Goal: Information Seeking & Learning: Compare options

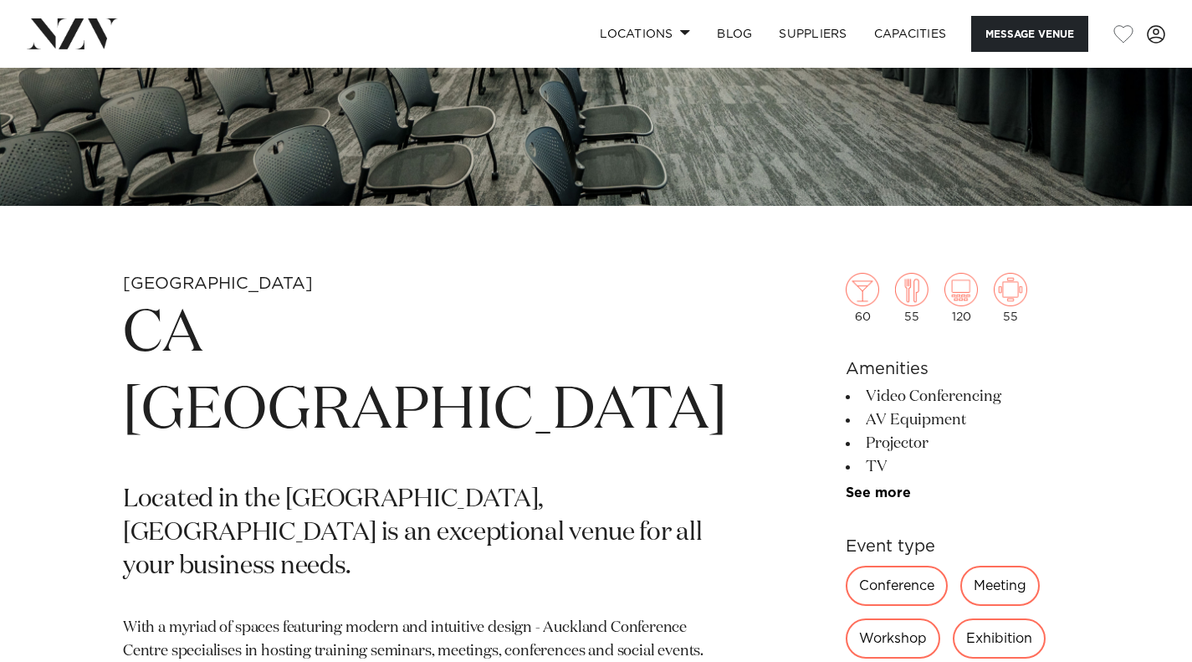
scroll to position [335, 0]
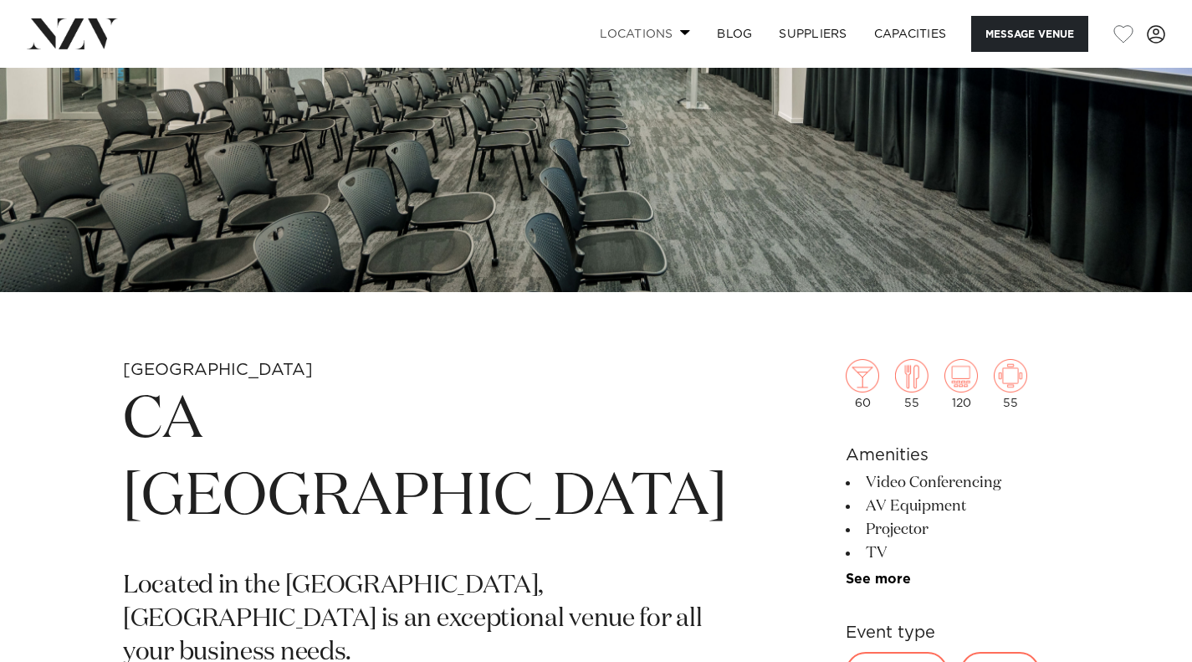
click at [633, 31] on link "Locations" at bounding box center [645, 34] width 117 height 36
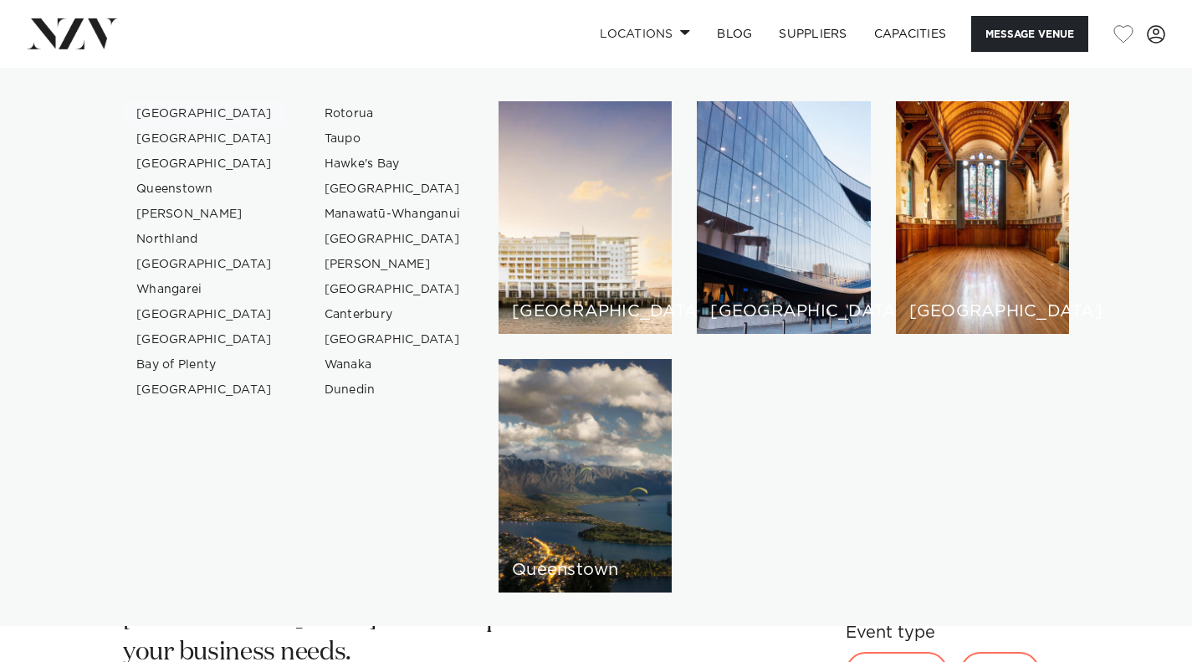
click at [174, 109] on link "[GEOGRAPHIC_DATA]" at bounding box center [204, 113] width 163 height 25
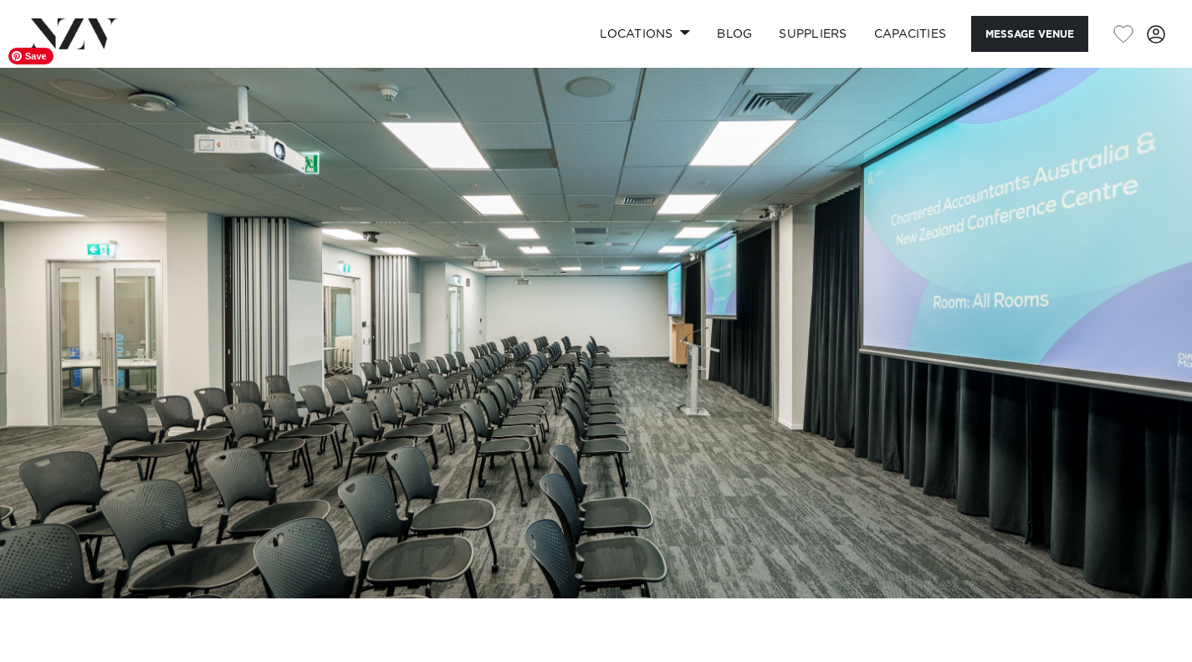
scroll to position [0, 0]
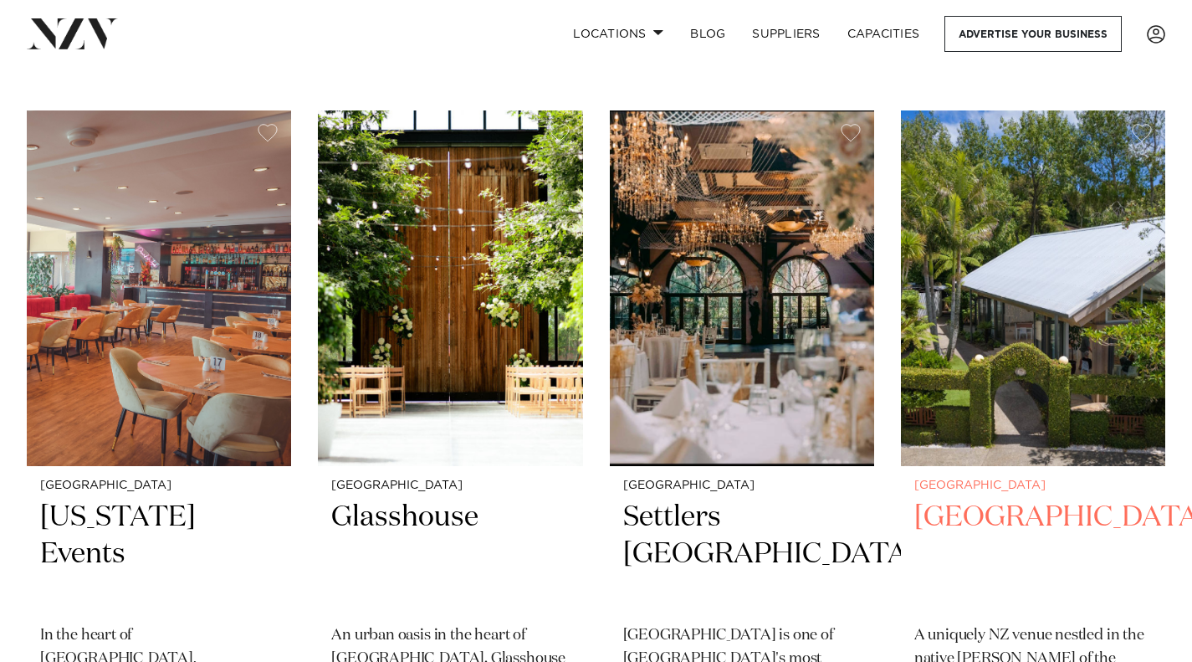
scroll to position [251, 0]
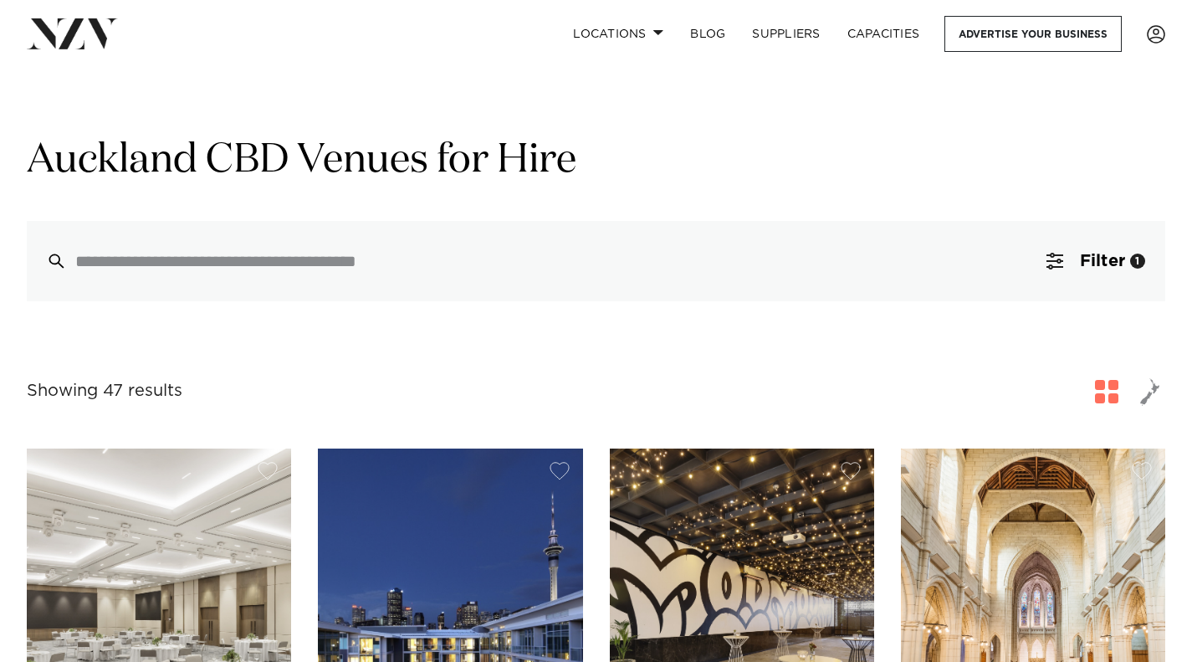
click at [1113, 392] on span "button" at bounding box center [1106, 391] width 23 height 23
click at [1103, 274] on button "Filter 1" at bounding box center [1096, 261] width 139 height 80
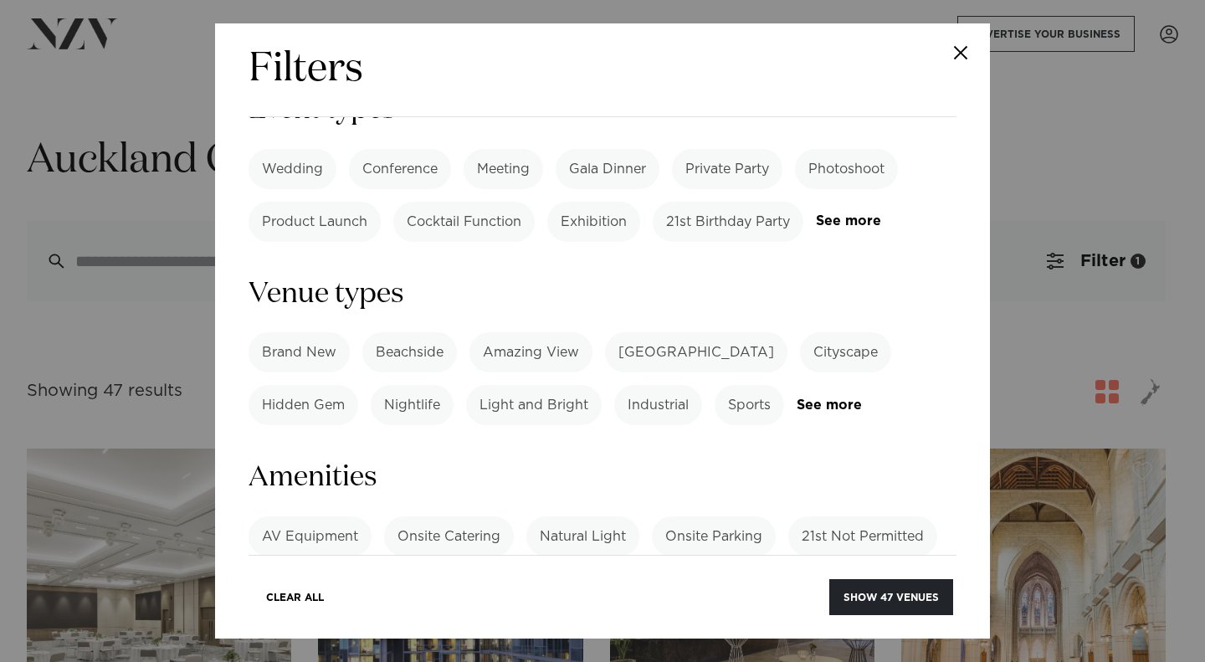
scroll to position [1088, 0]
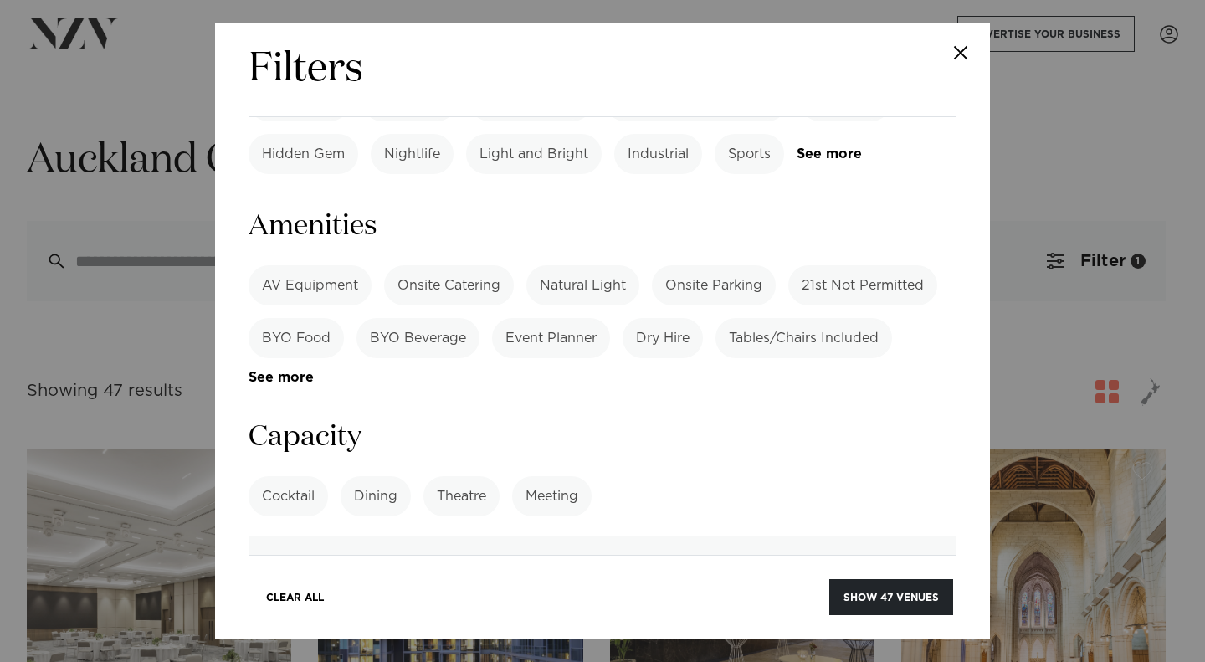
click at [568, 476] on label "Meeting" at bounding box center [551, 496] width 79 height 40
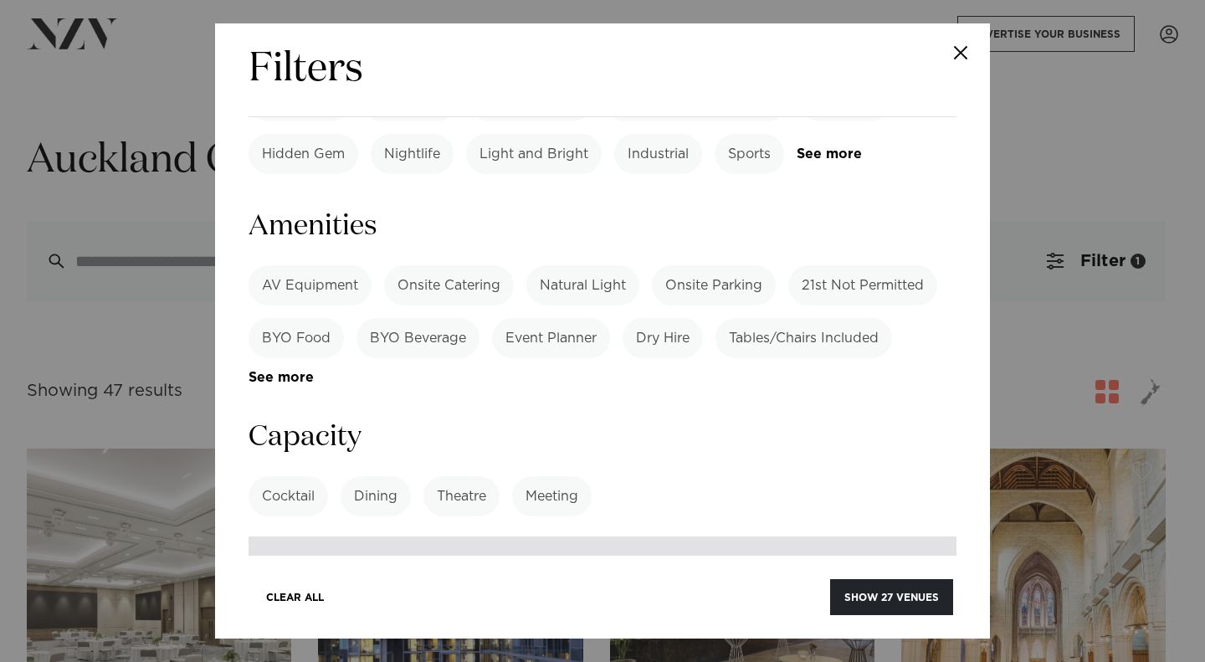
click at [460, 536] on input "number" at bounding box center [603, 558] width 708 height 45
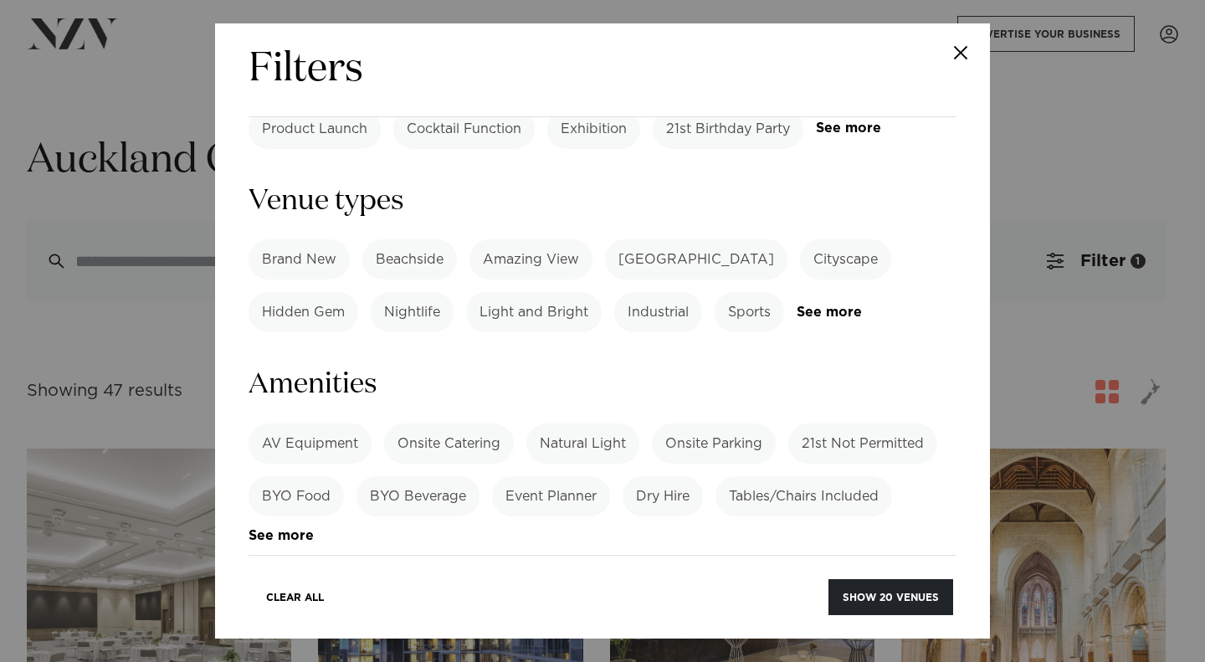
scroll to position [762, 0]
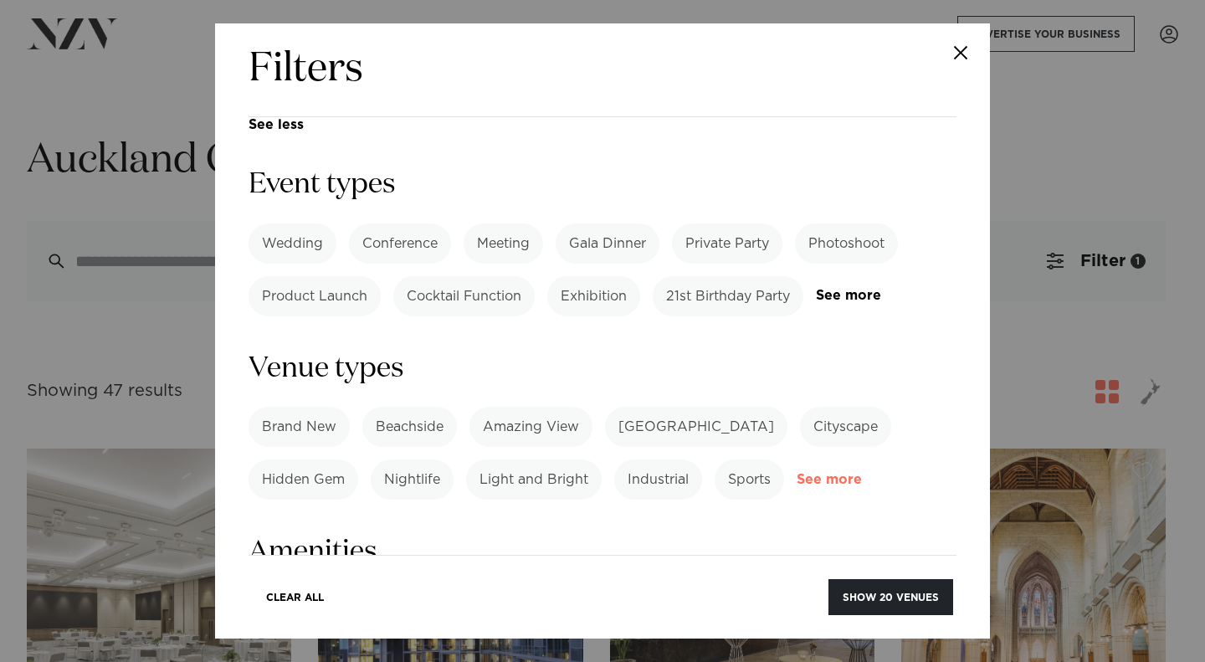
type input "**"
click at [835, 473] on link "See more" at bounding box center [862, 480] width 131 height 14
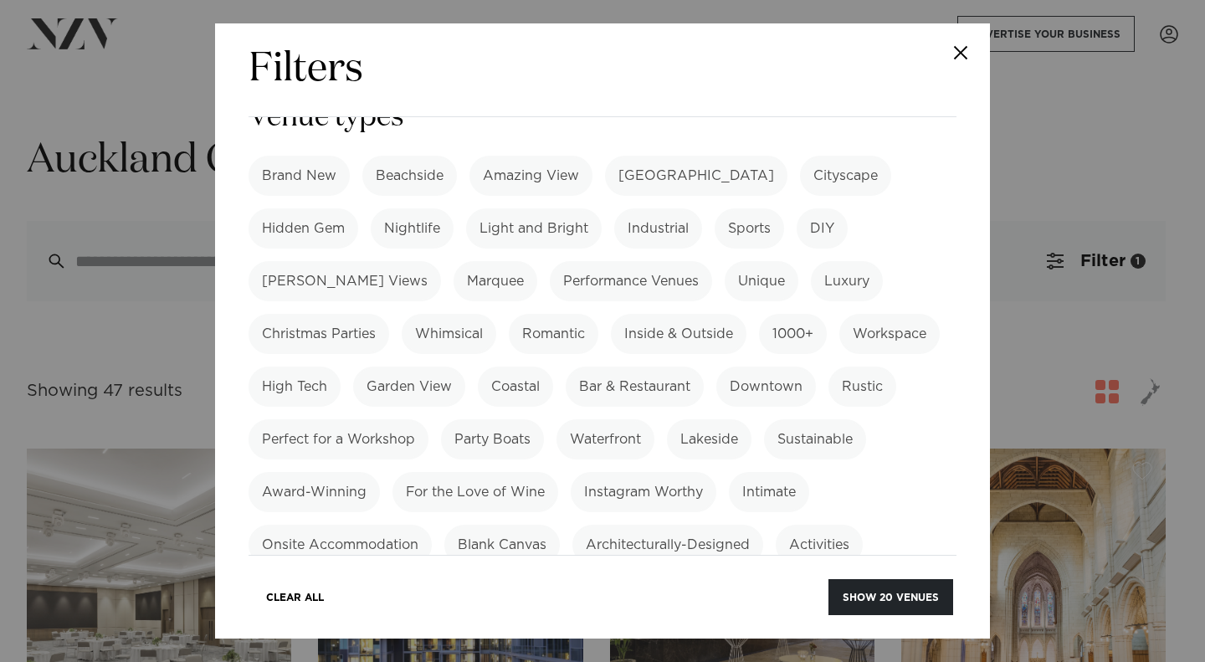
scroll to position [1181, 0]
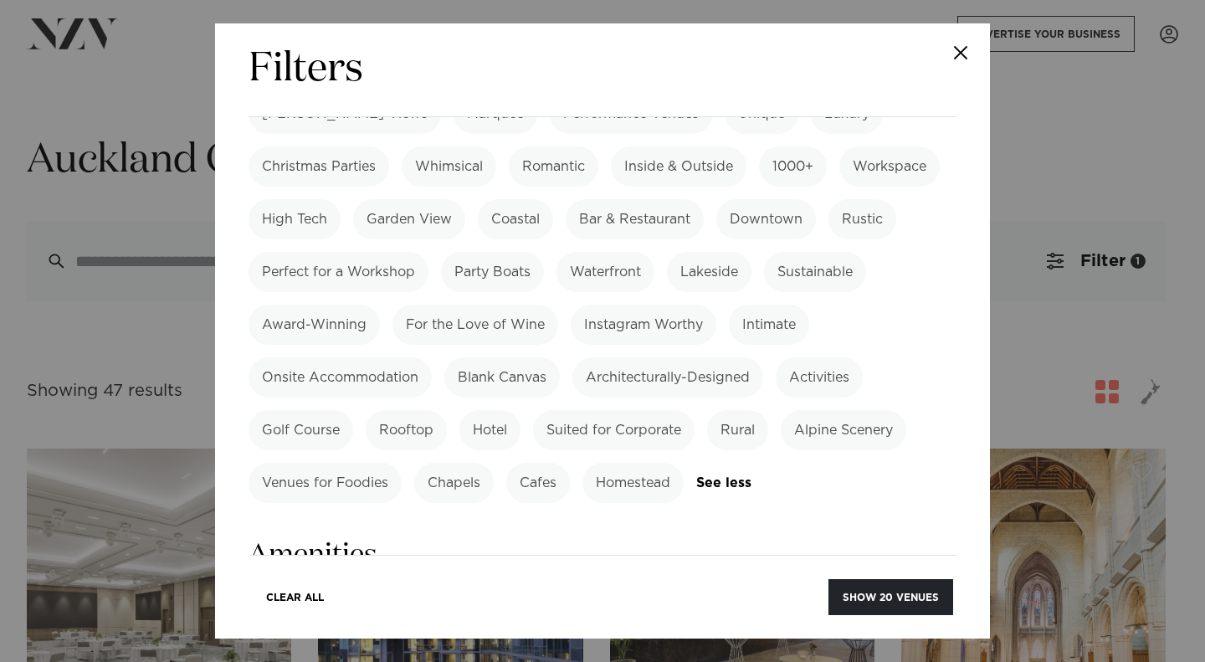
click at [643, 410] on label "Suited for Corporate" at bounding box center [613, 430] width 161 height 40
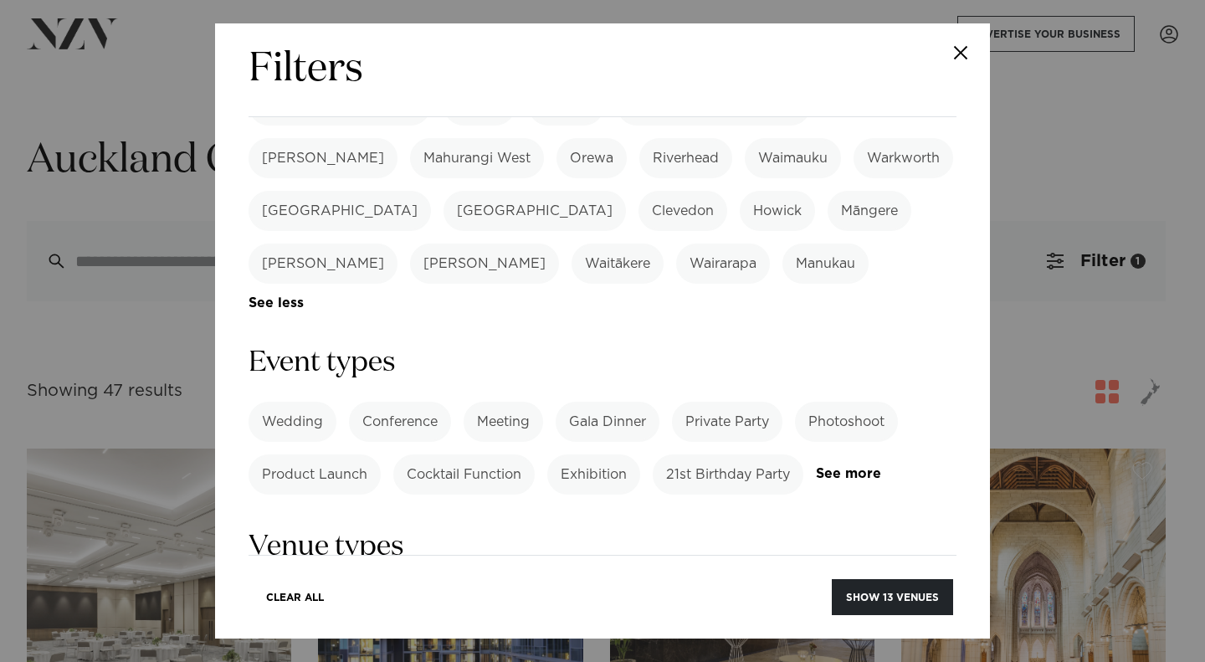
scroll to position [511, 0]
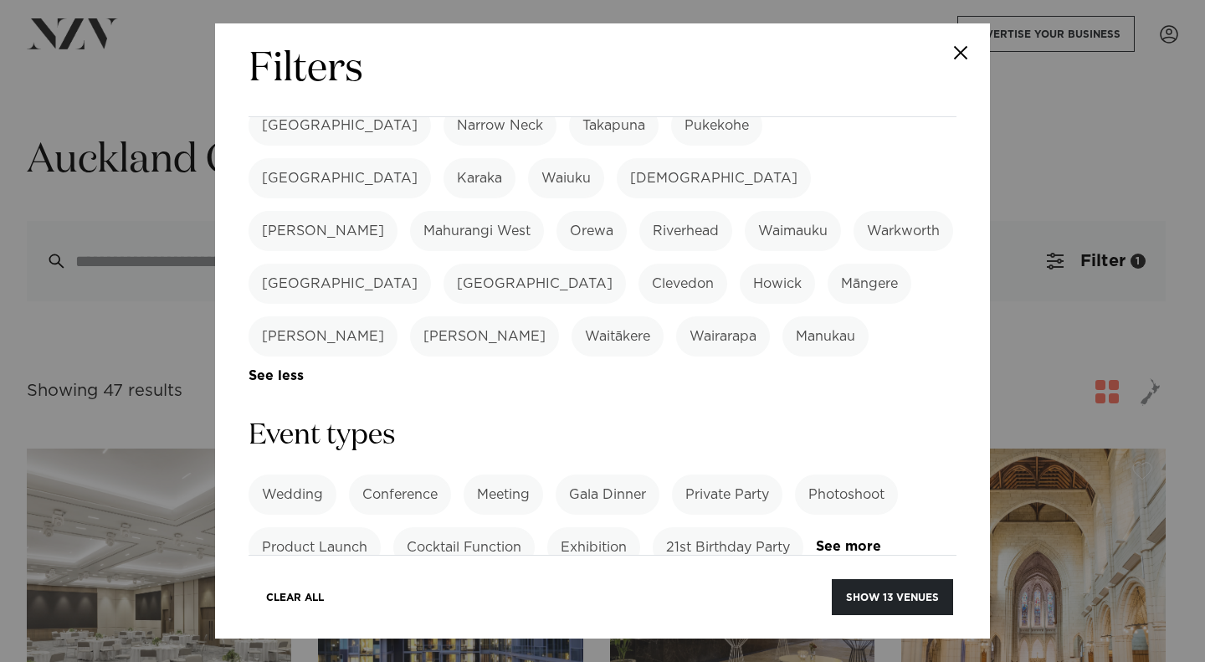
click at [505, 474] on label "Meeting" at bounding box center [503, 494] width 79 height 40
click at [420, 474] on label "Conference" at bounding box center [400, 494] width 102 height 40
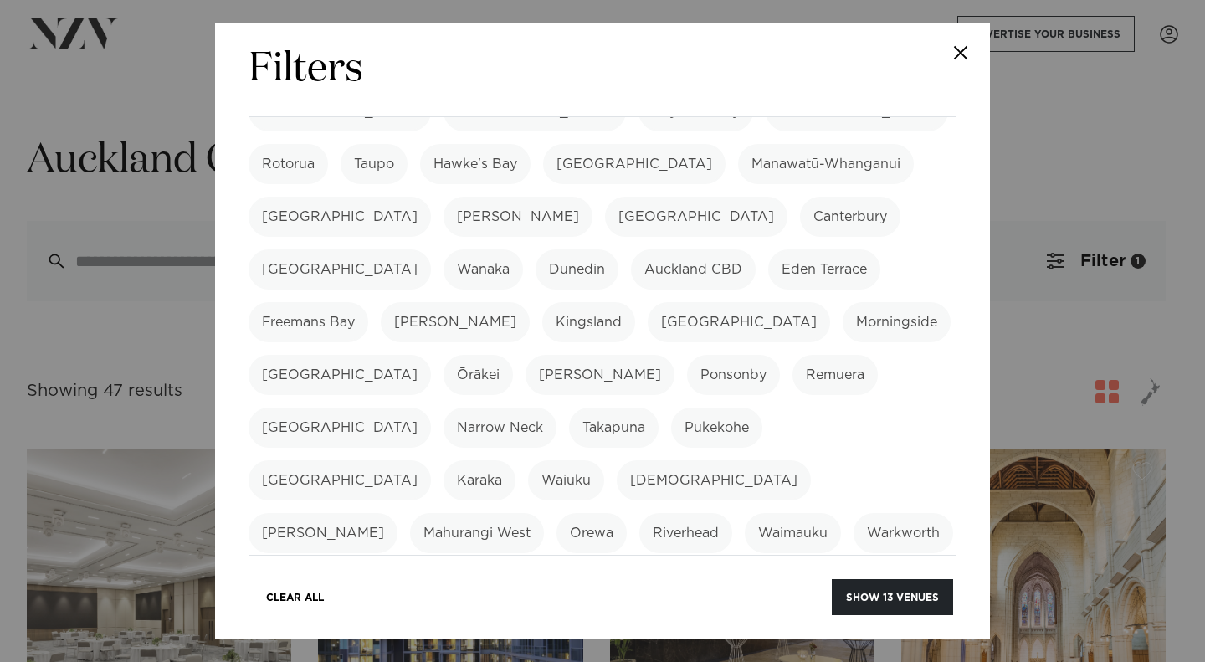
scroll to position [177, 0]
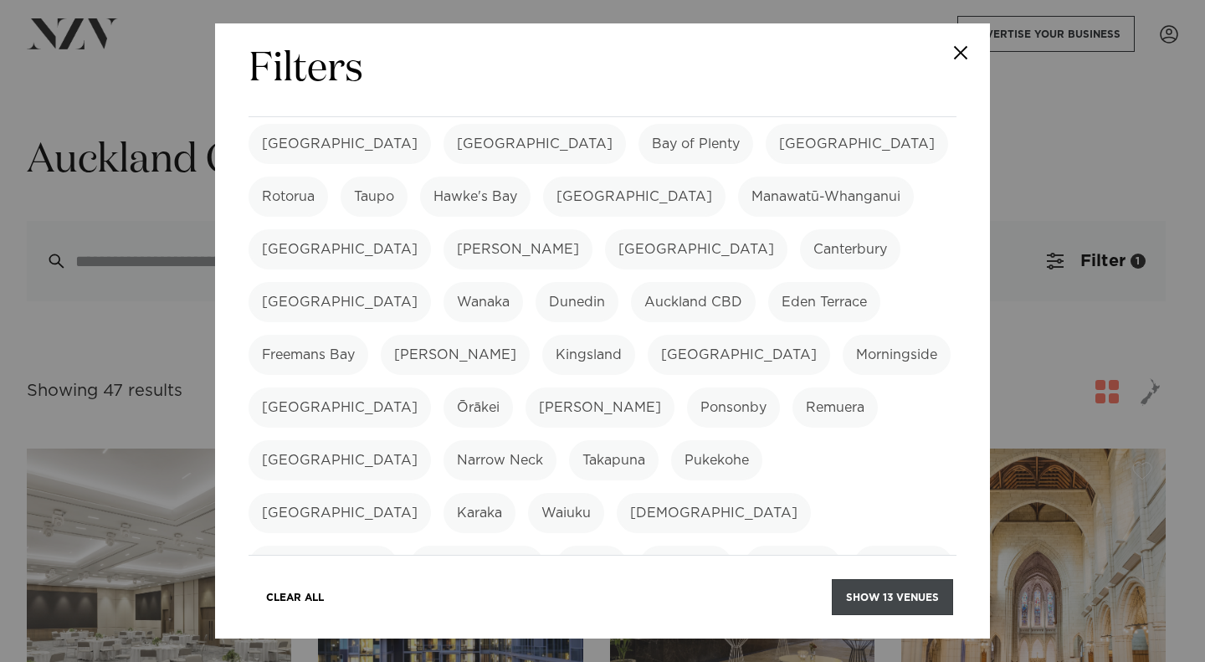
click at [884, 596] on button "Show 13 venues" at bounding box center [892, 597] width 121 height 36
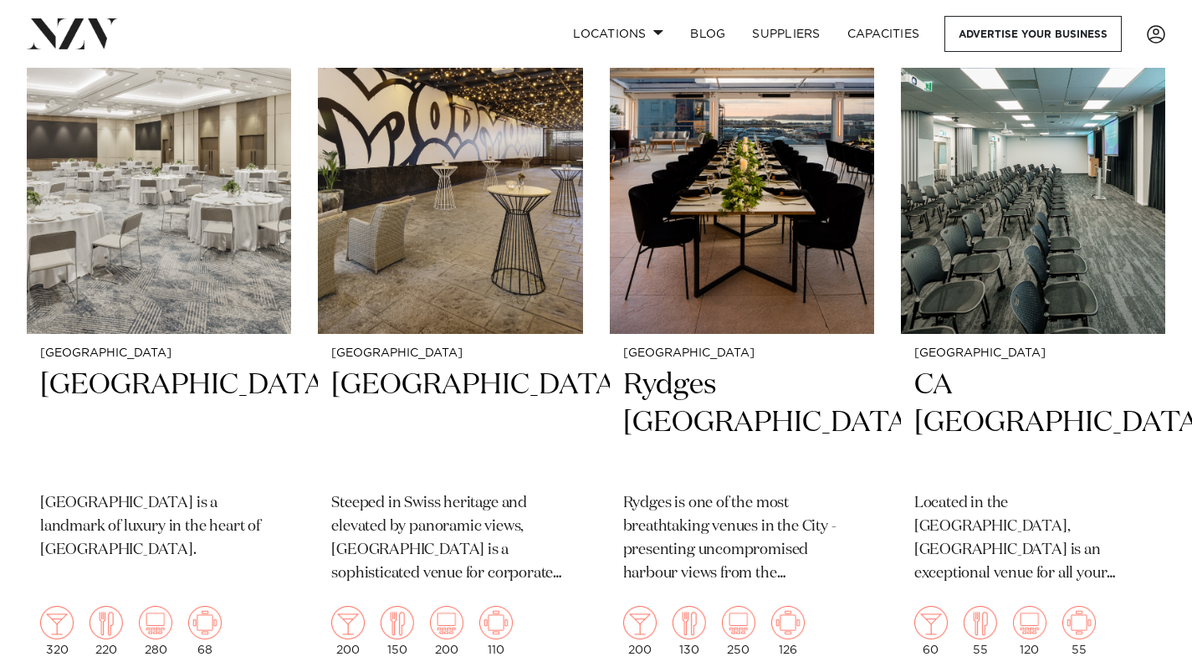
scroll to position [1171, 0]
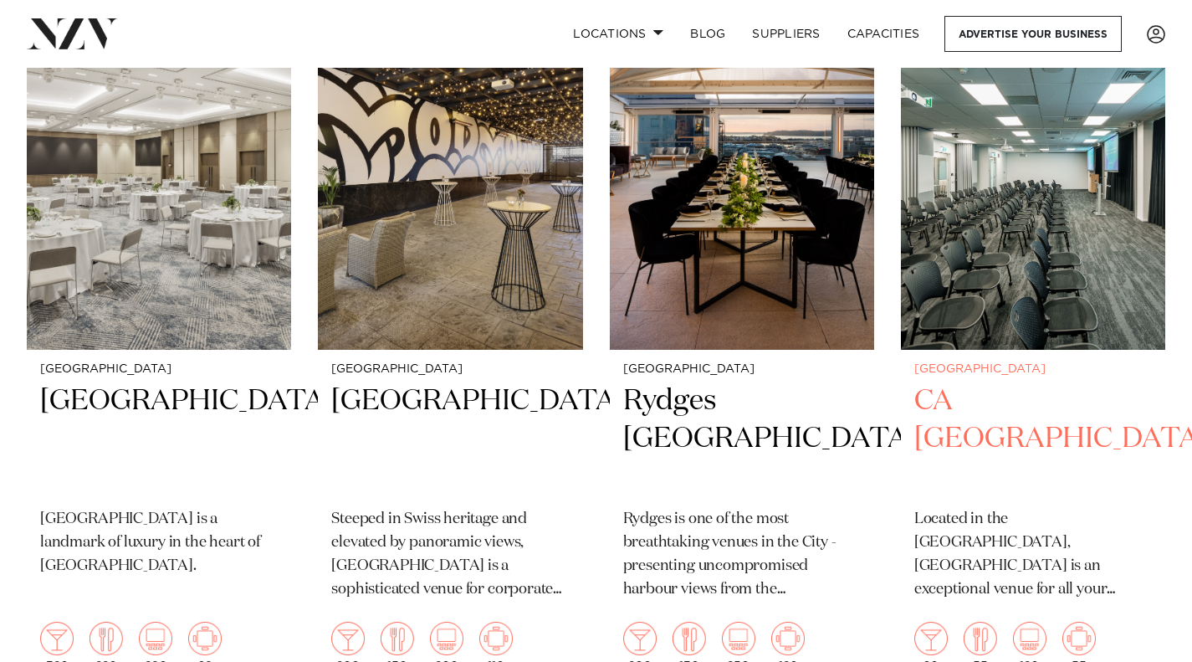
click at [1002, 410] on h2 "CA Auckland Conference Centre" at bounding box center [1034, 438] width 238 height 113
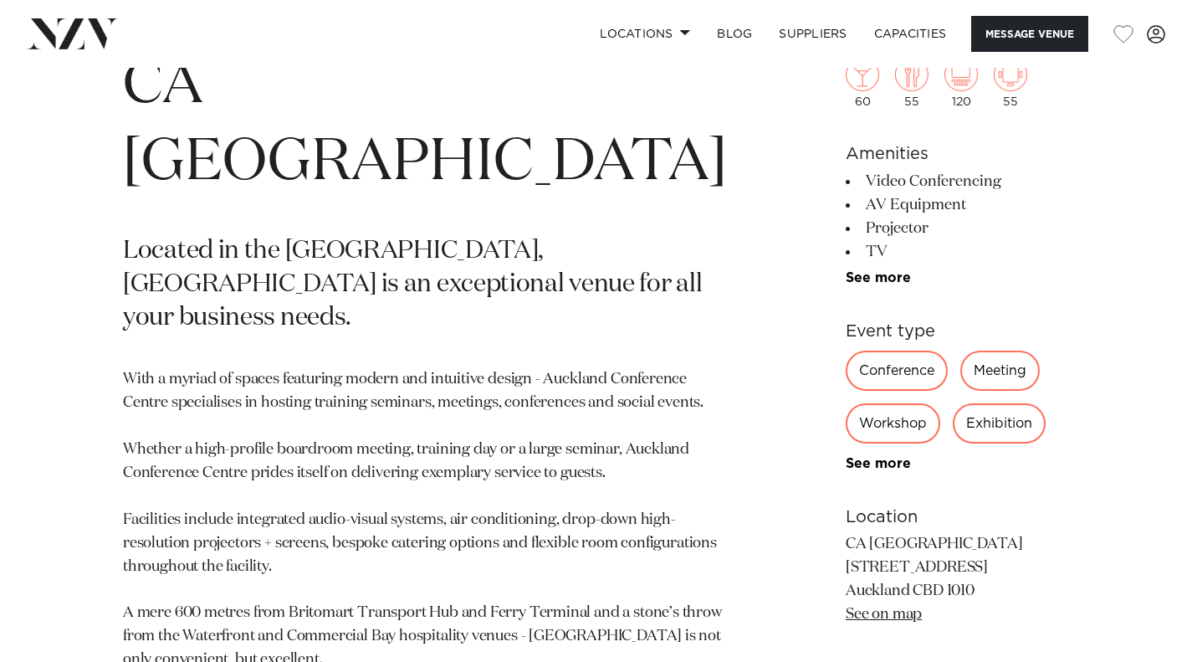
scroll to position [920, 0]
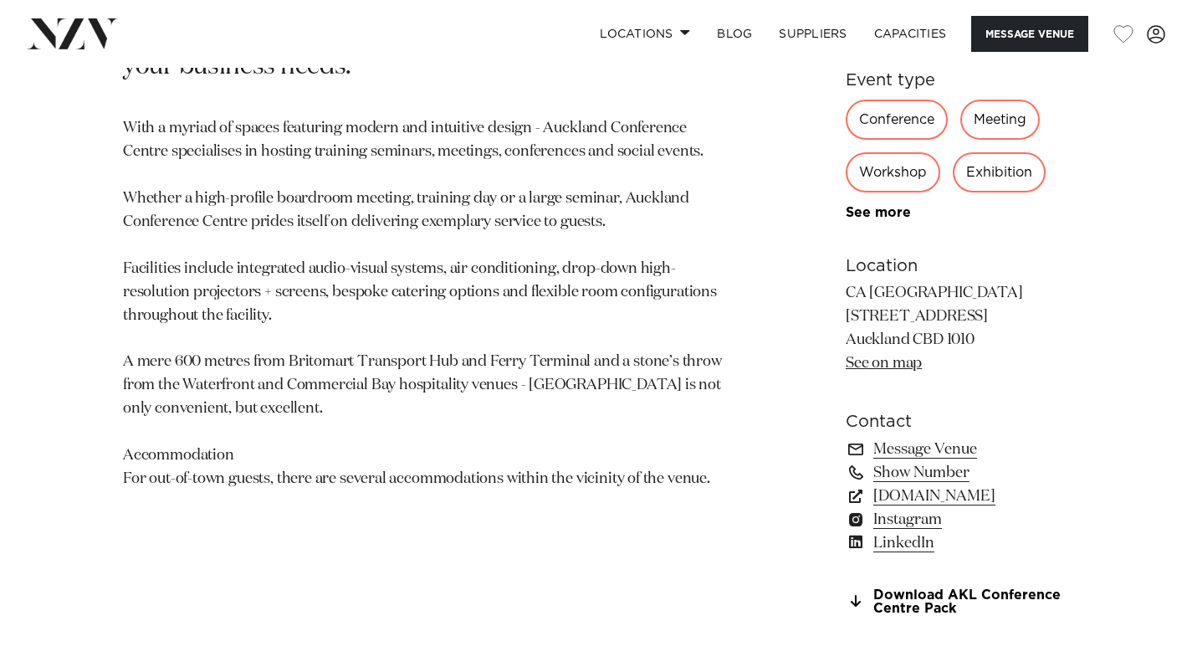
click at [855, 362] on link "See on map" at bounding box center [884, 363] width 76 height 15
click at [980, 495] on link "[DOMAIN_NAME]" at bounding box center [957, 495] width 223 height 23
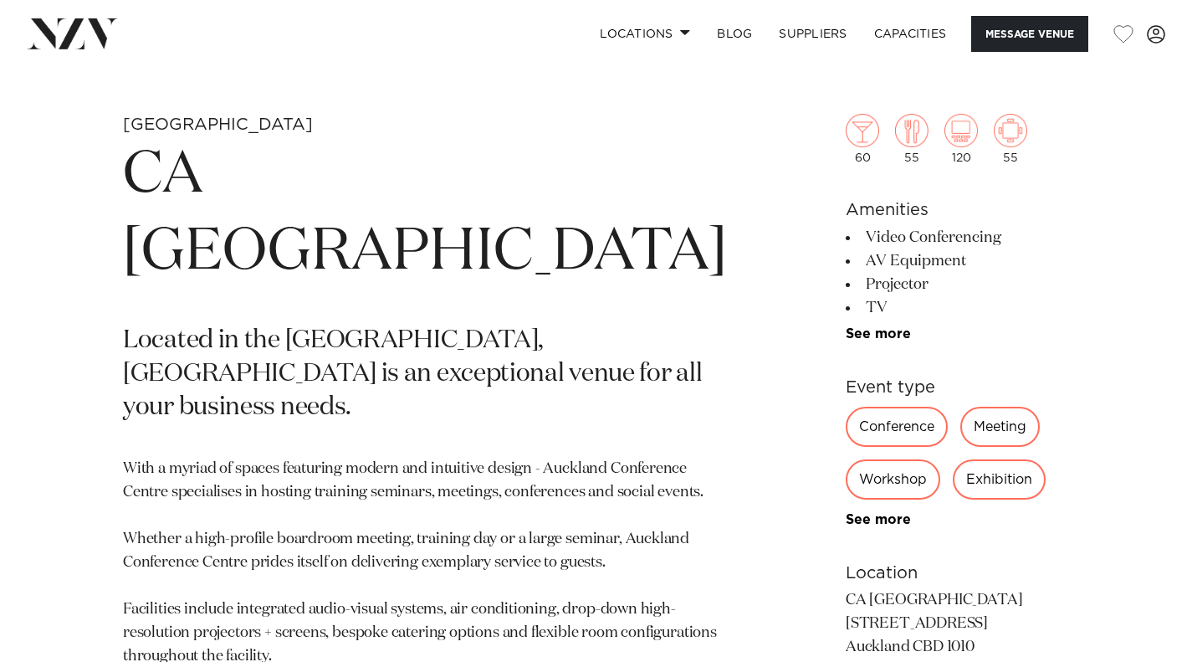
scroll to position [502, 0]
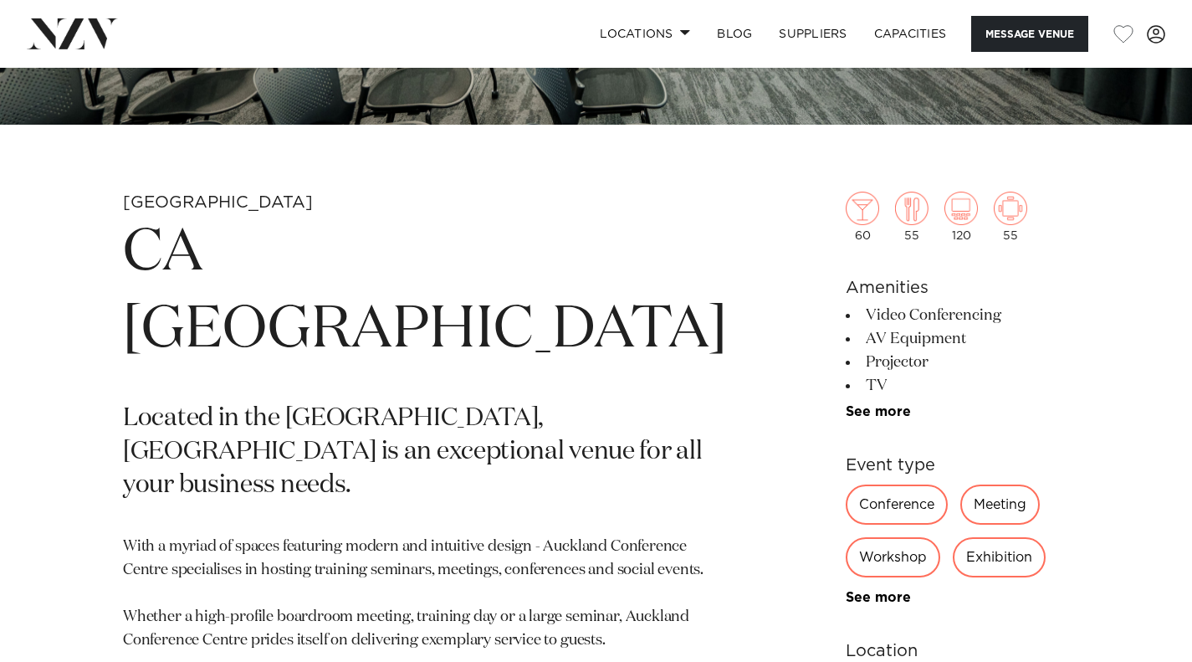
click at [1046, 429] on div "60 55 120 55 Amenities Video Conferencing AV Equipment Projector TV Microphone …" at bounding box center [957, 562] width 223 height 877
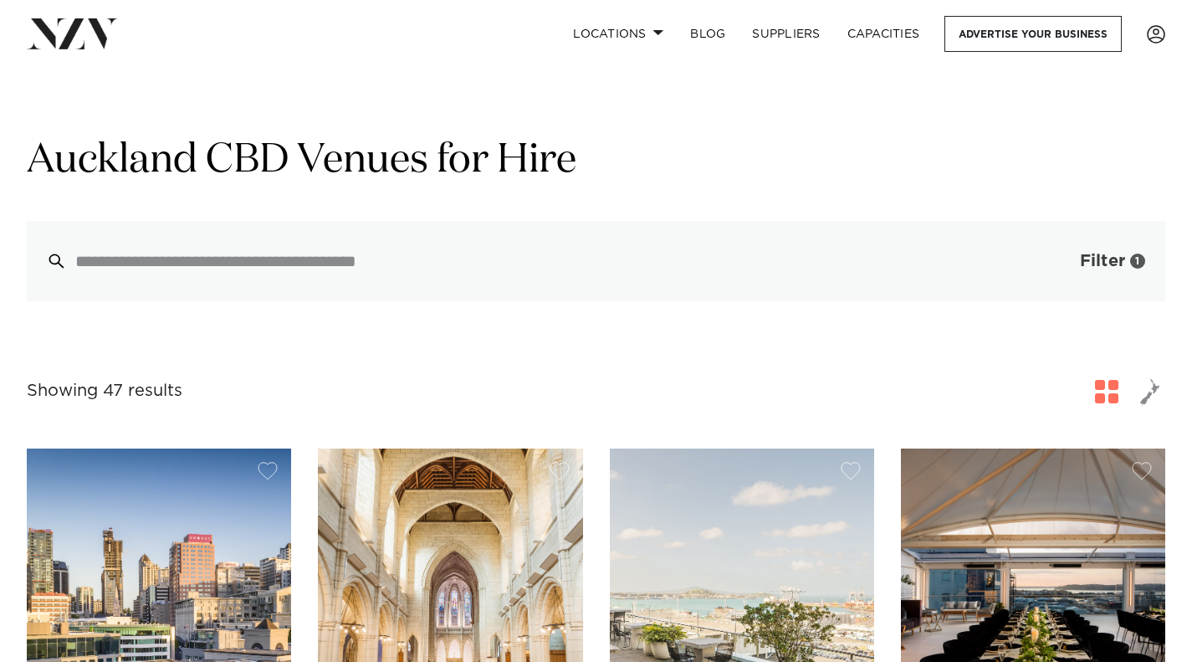
click at [1100, 259] on span "Filter" at bounding box center [1102, 261] width 45 height 17
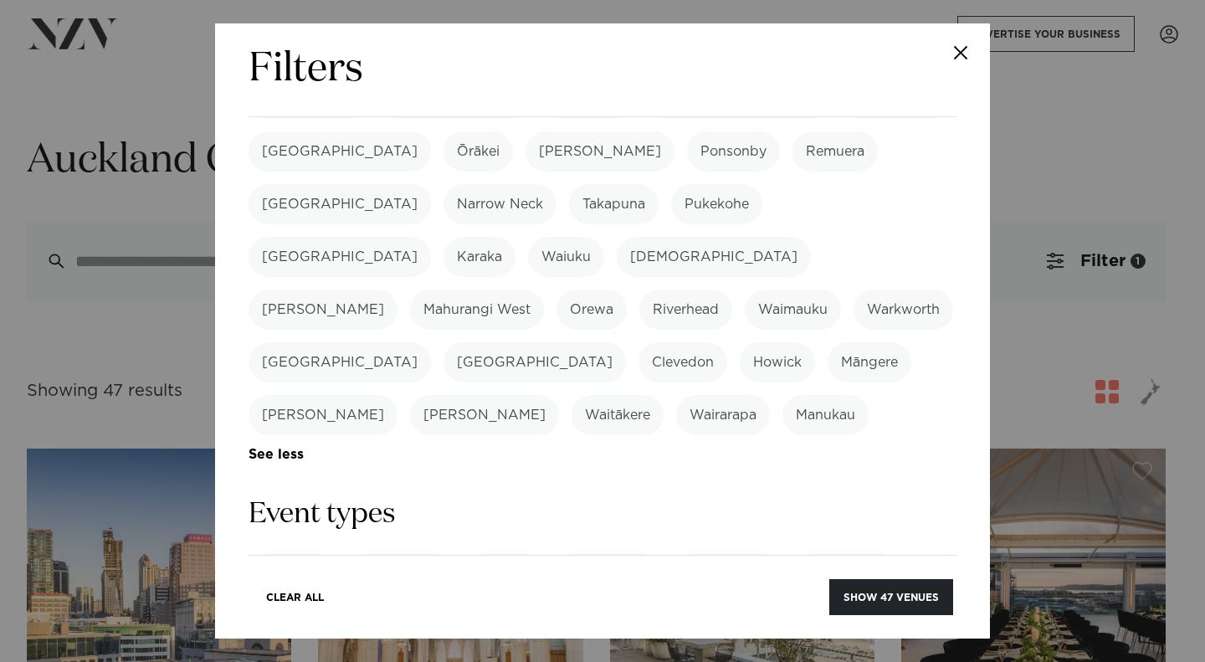
scroll to position [521, 0]
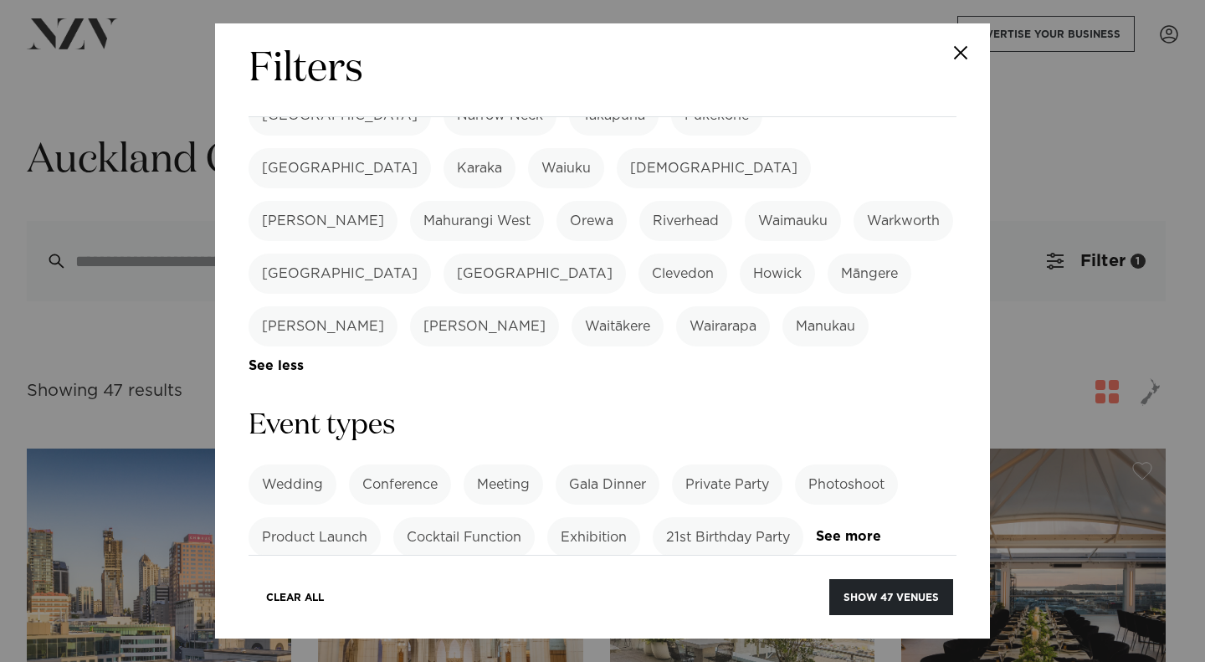
click at [510, 464] on label "Meeting" at bounding box center [503, 484] width 79 height 40
click at [416, 464] on label "Conference" at bounding box center [400, 484] width 102 height 40
click at [881, 596] on button "Show 24 venues" at bounding box center [891, 597] width 124 height 36
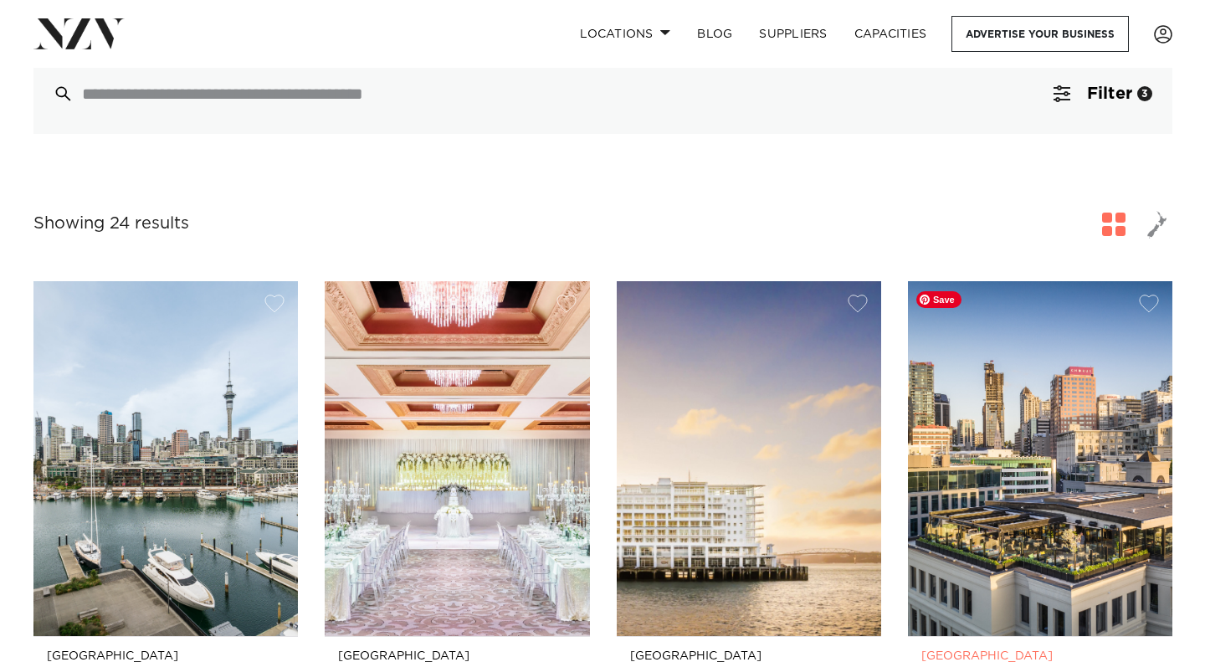
scroll to position [167, 0]
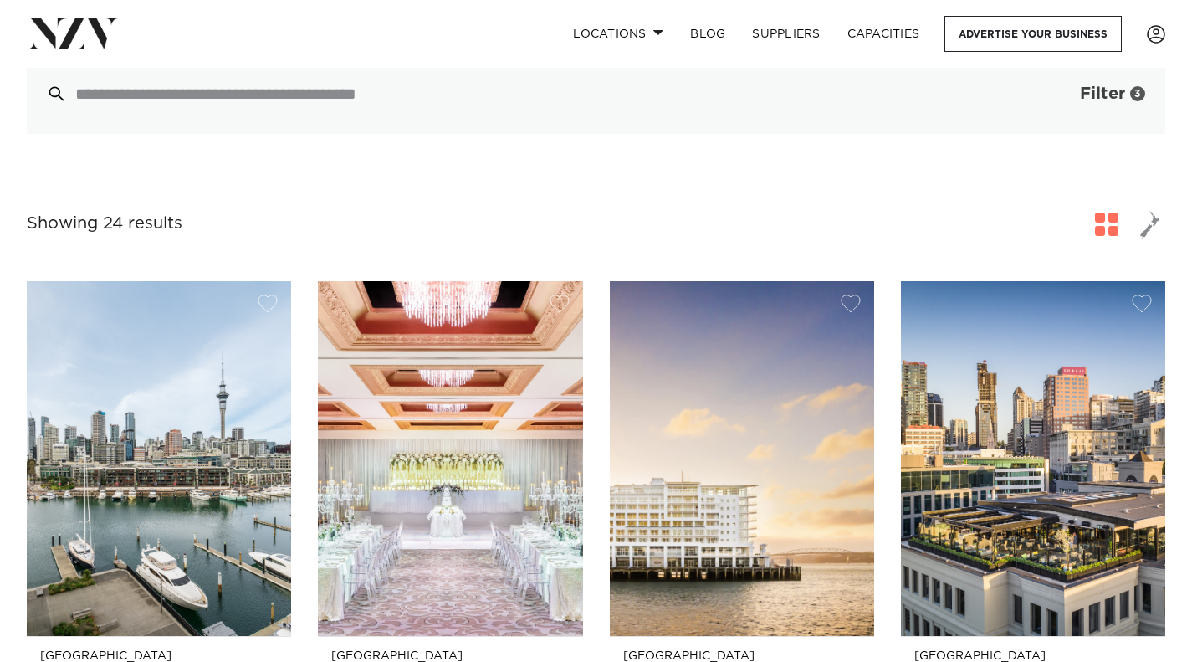
click at [1087, 97] on span "Filter" at bounding box center [1102, 93] width 45 height 17
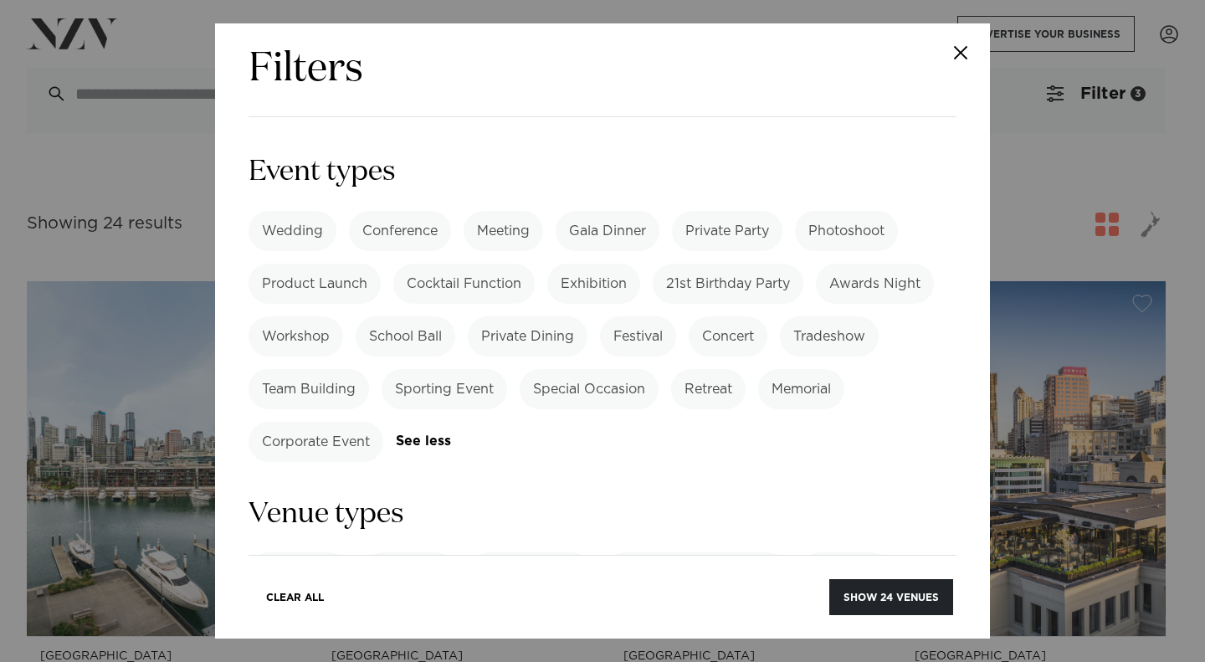
scroll to position [920, 0]
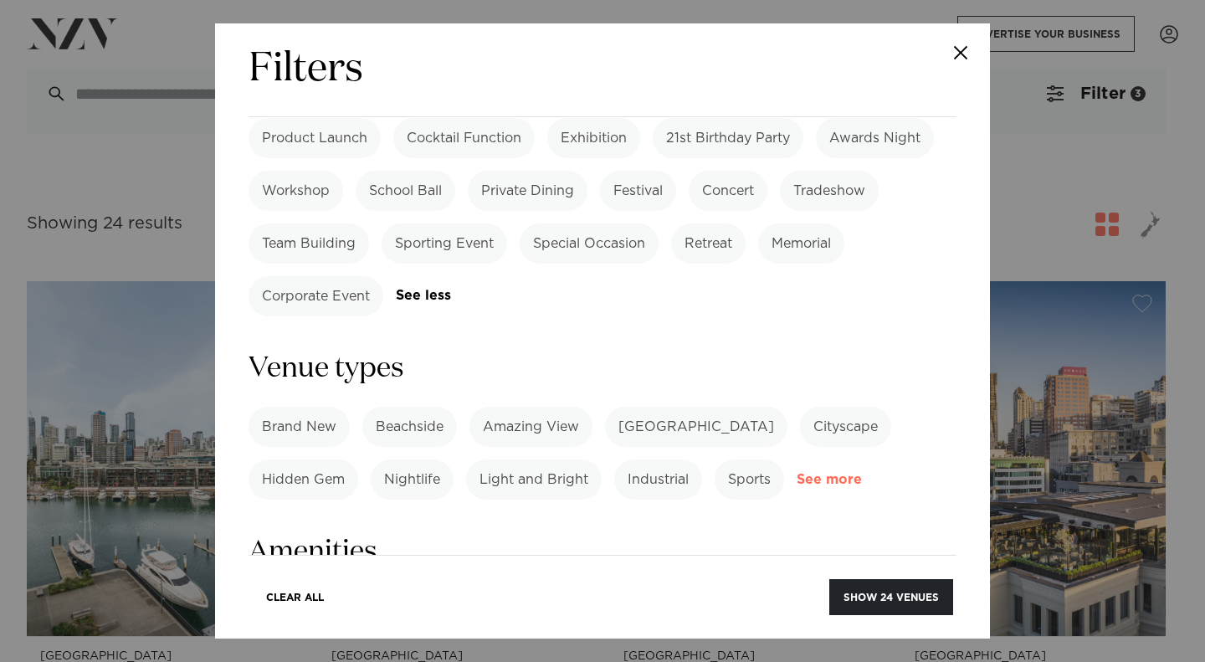
click at [838, 473] on link "See more" at bounding box center [862, 480] width 131 height 14
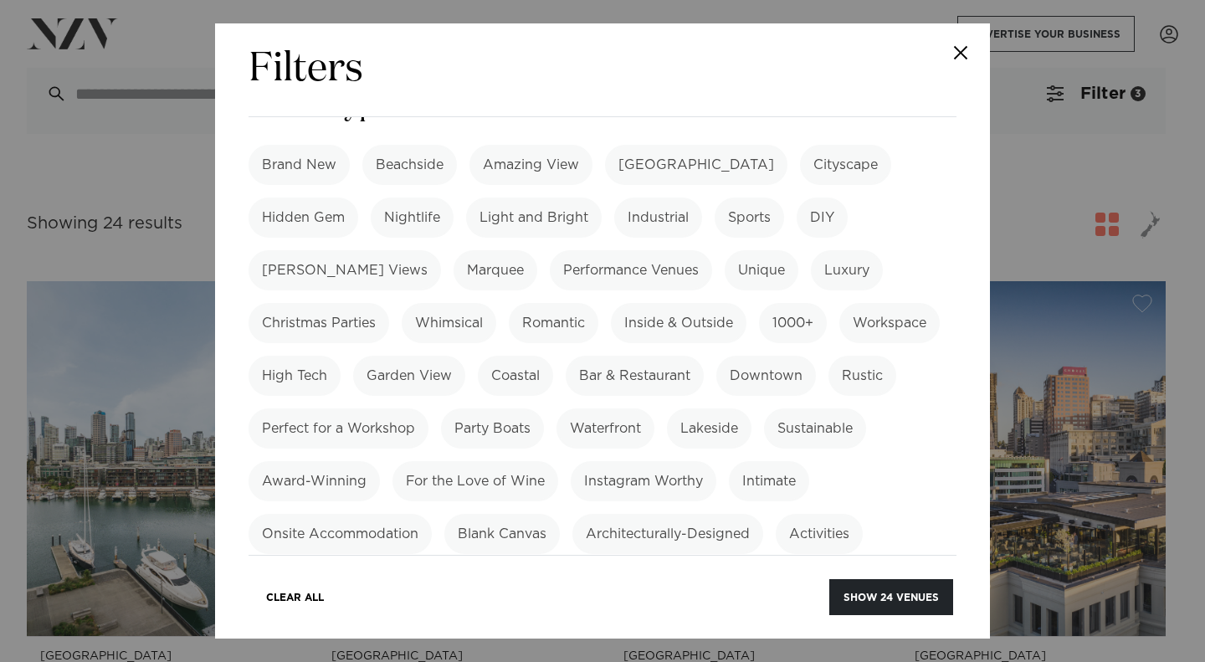
scroll to position [1171, 0]
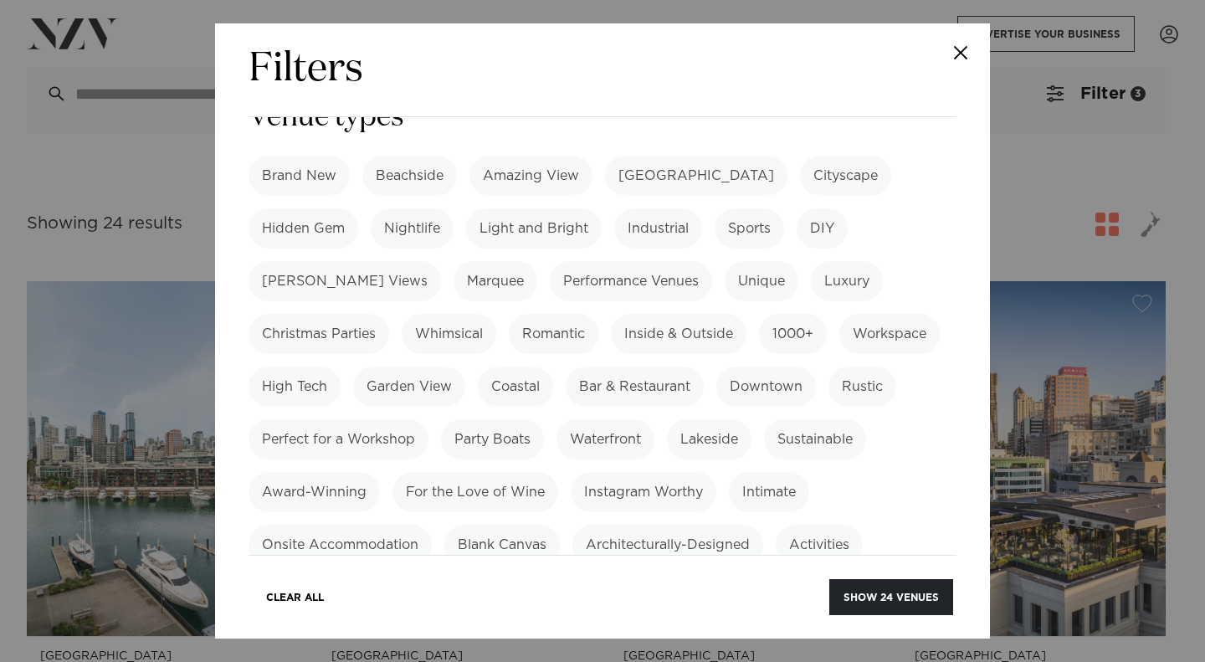
click at [618, 577] on label "Suited for Corporate" at bounding box center [613, 597] width 161 height 40
click at [488, 577] on label "Hotel" at bounding box center [489, 597] width 61 height 40
click at [764, 419] on label "Sustainable" at bounding box center [815, 439] width 102 height 40
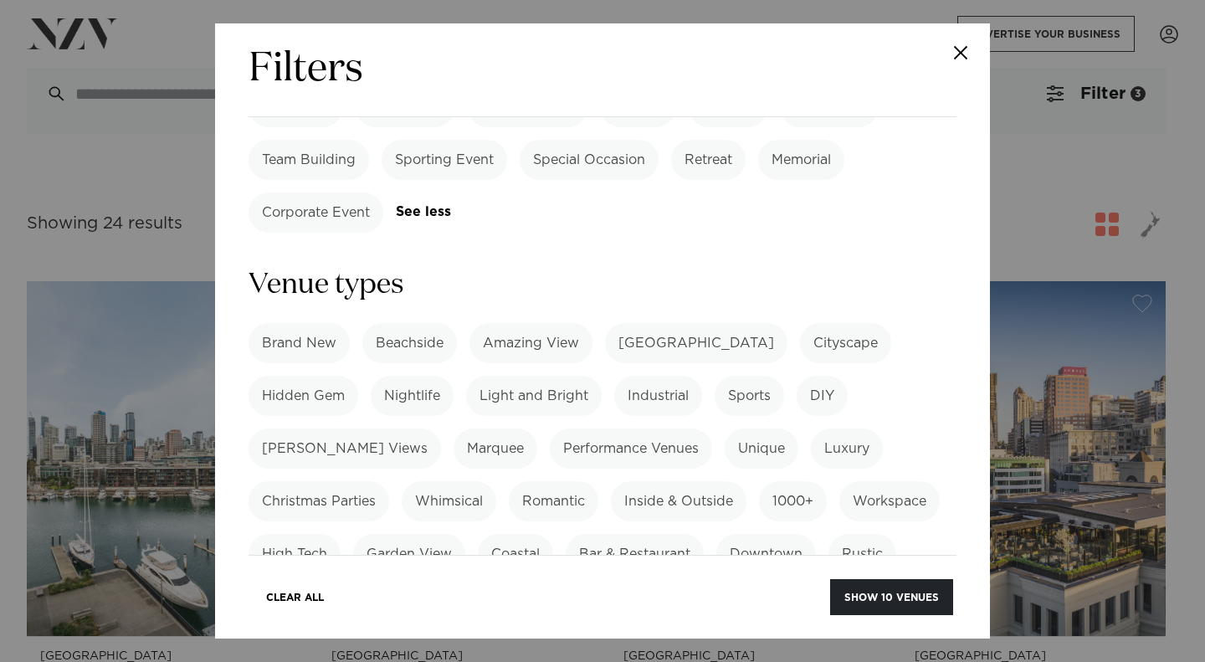
scroll to position [1339, 0]
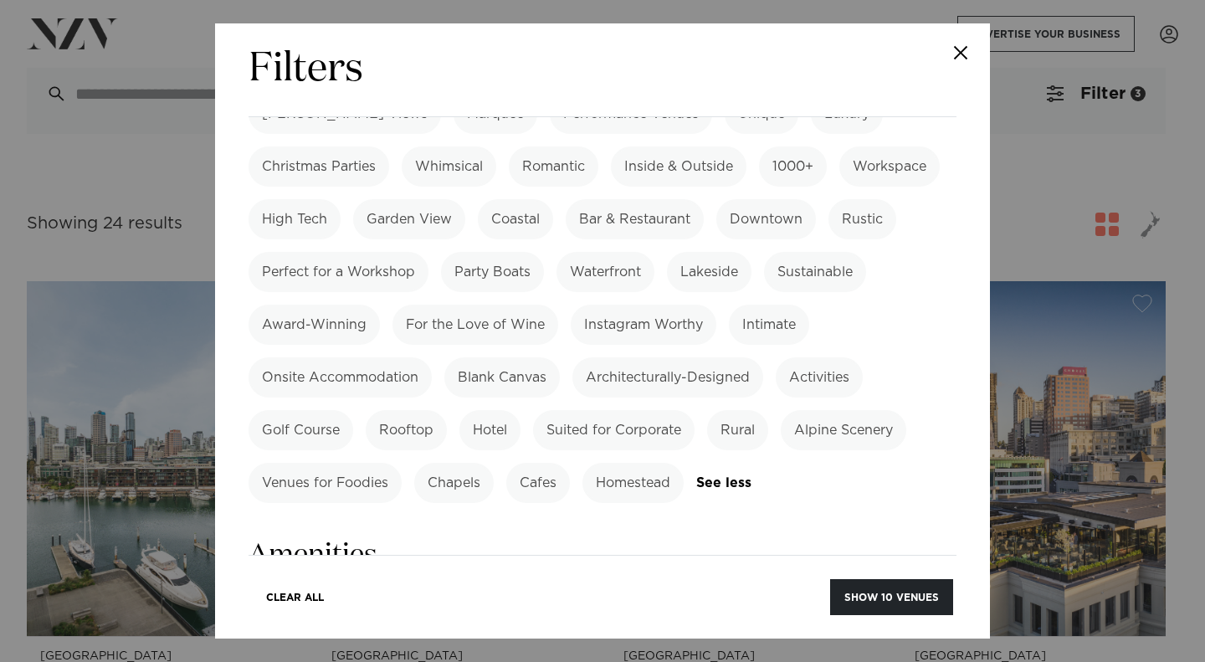
click at [621, 410] on label "Suited for Corporate" at bounding box center [613, 430] width 161 height 40
click at [509, 410] on label "Hotel" at bounding box center [489, 430] width 61 height 40
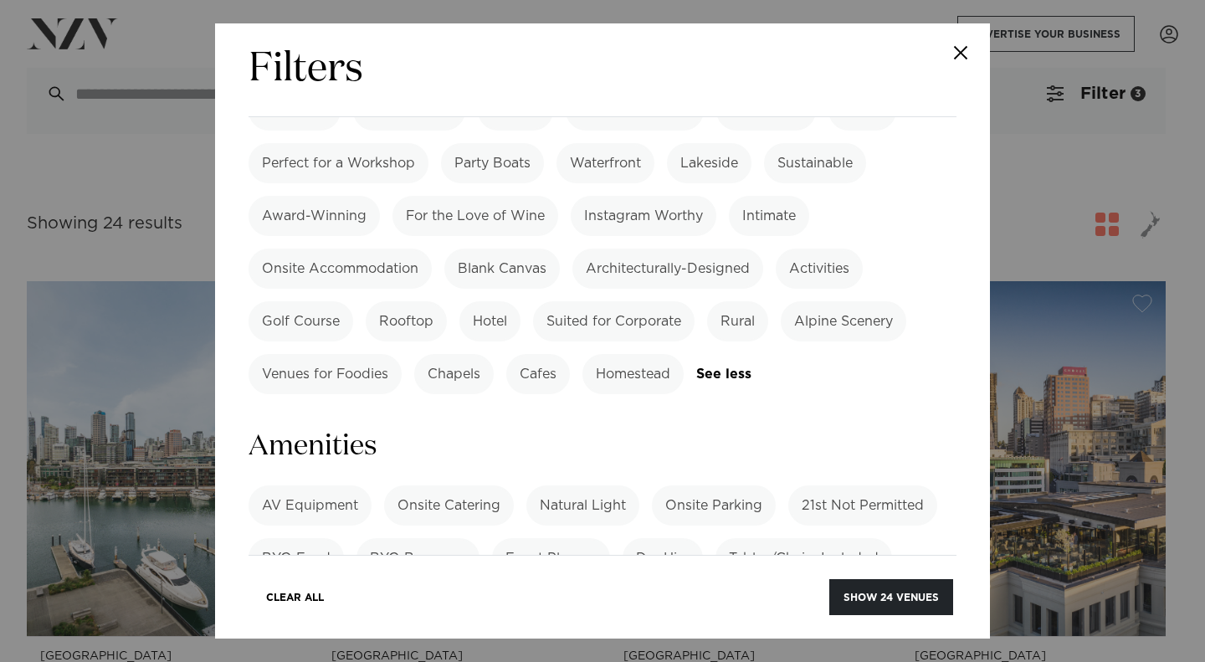
scroll to position [1506, 0]
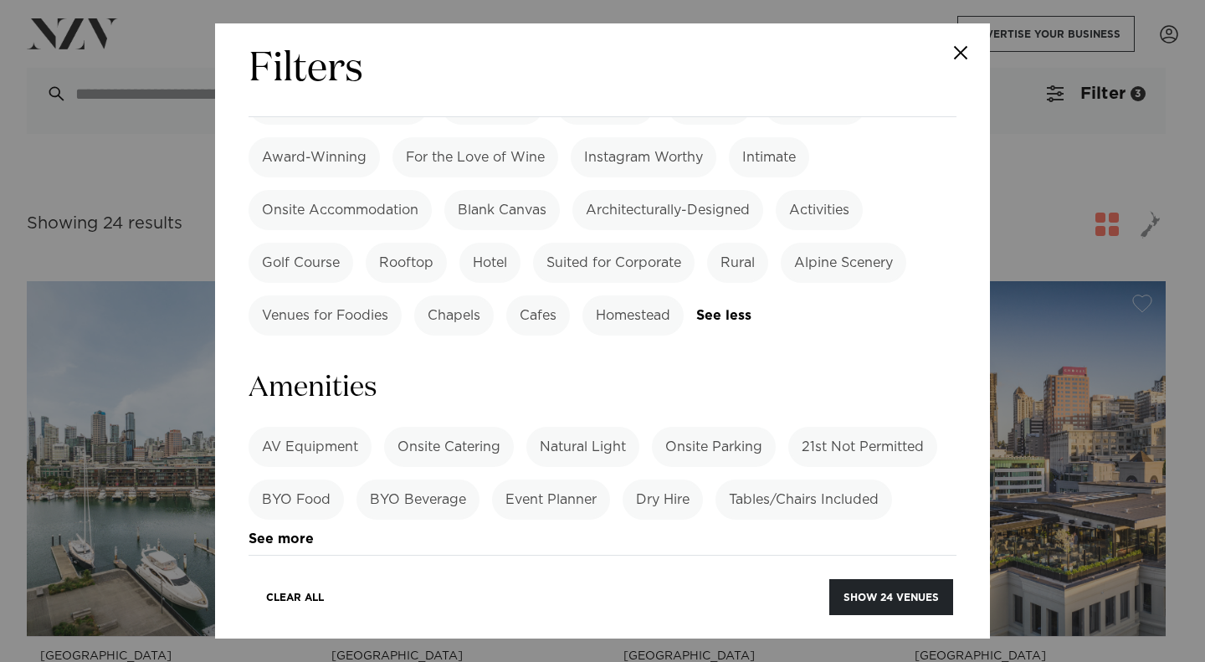
click at [464, 427] on label "Onsite Catering" at bounding box center [449, 447] width 130 height 40
click at [315, 427] on label "AV Equipment" at bounding box center [310, 447] width 123 height 40
click at [305, 532] on link "See more" at bounding box center [314, 539] width 131 height 14
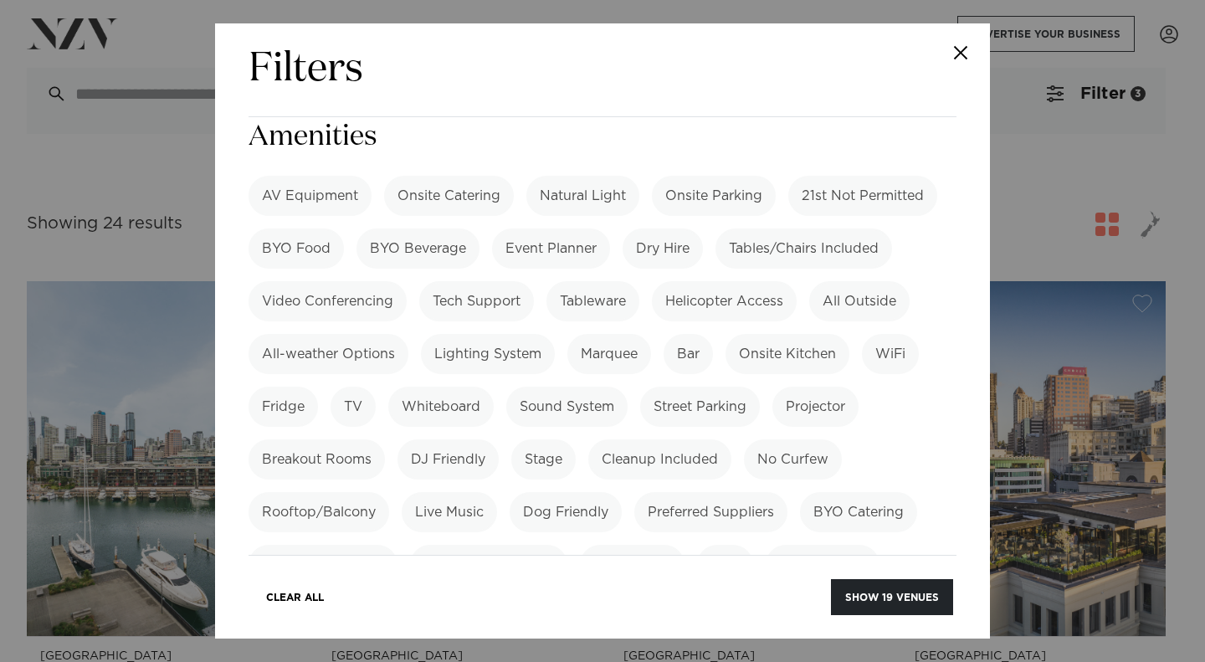
scroll to position [2008, 0]
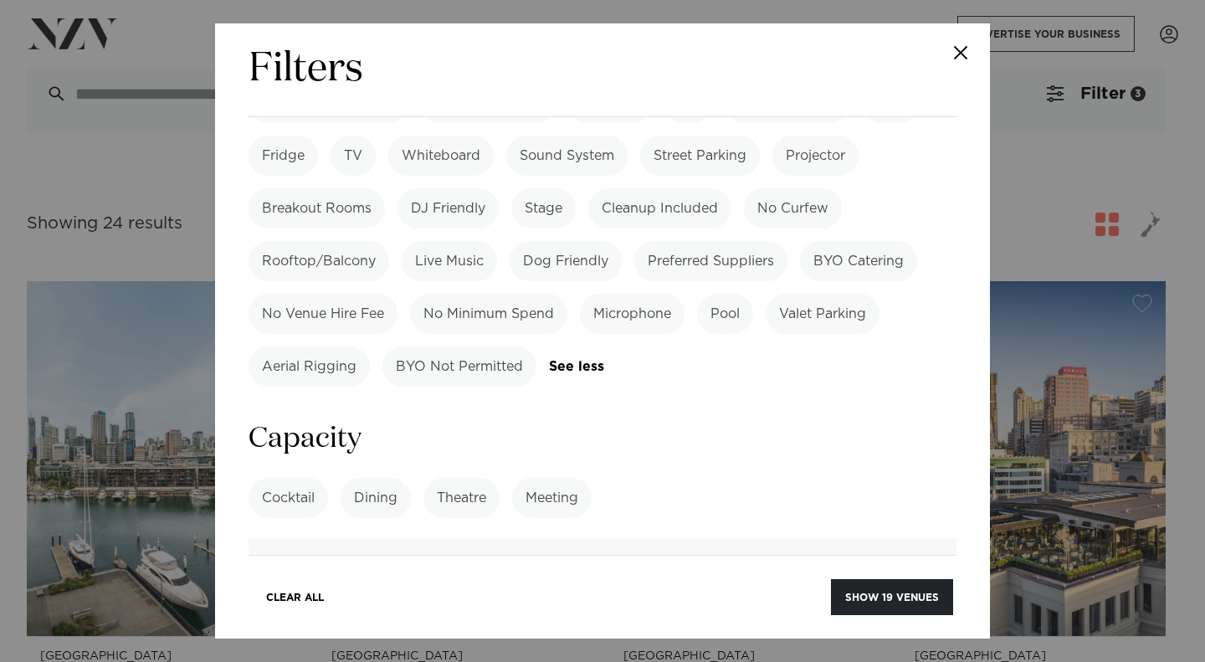
click at [577, 478] on label "Meeting" at bounding box center [551, 498] width 79 height 40
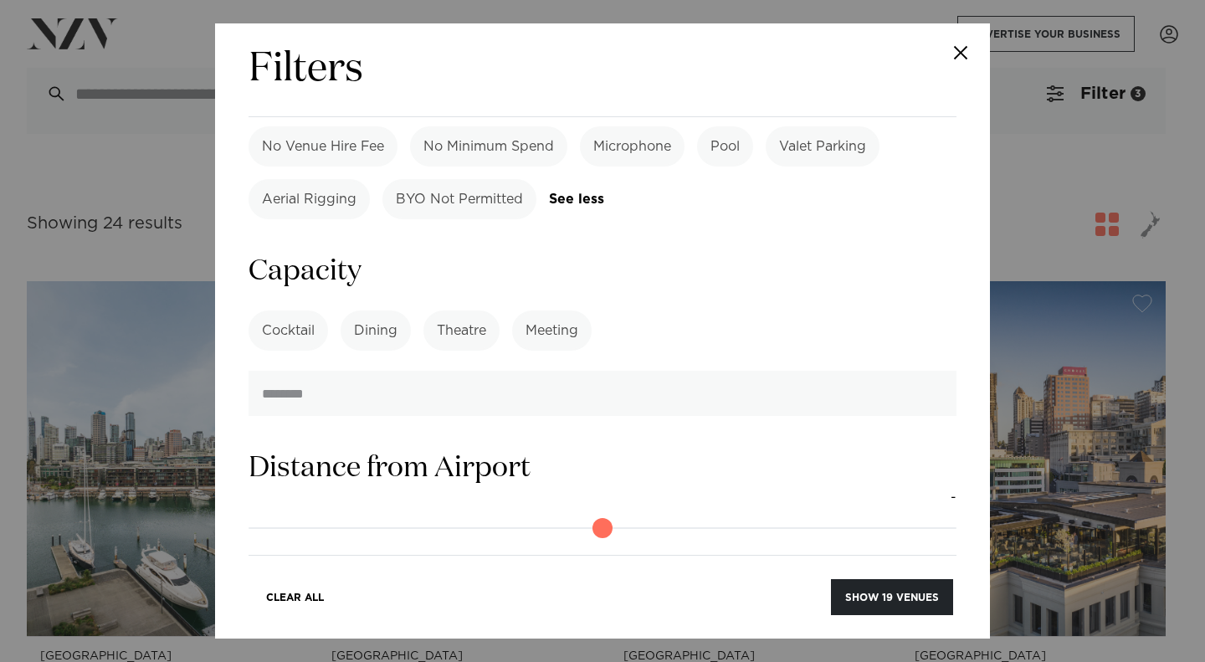
scroll to position [2412, 0]
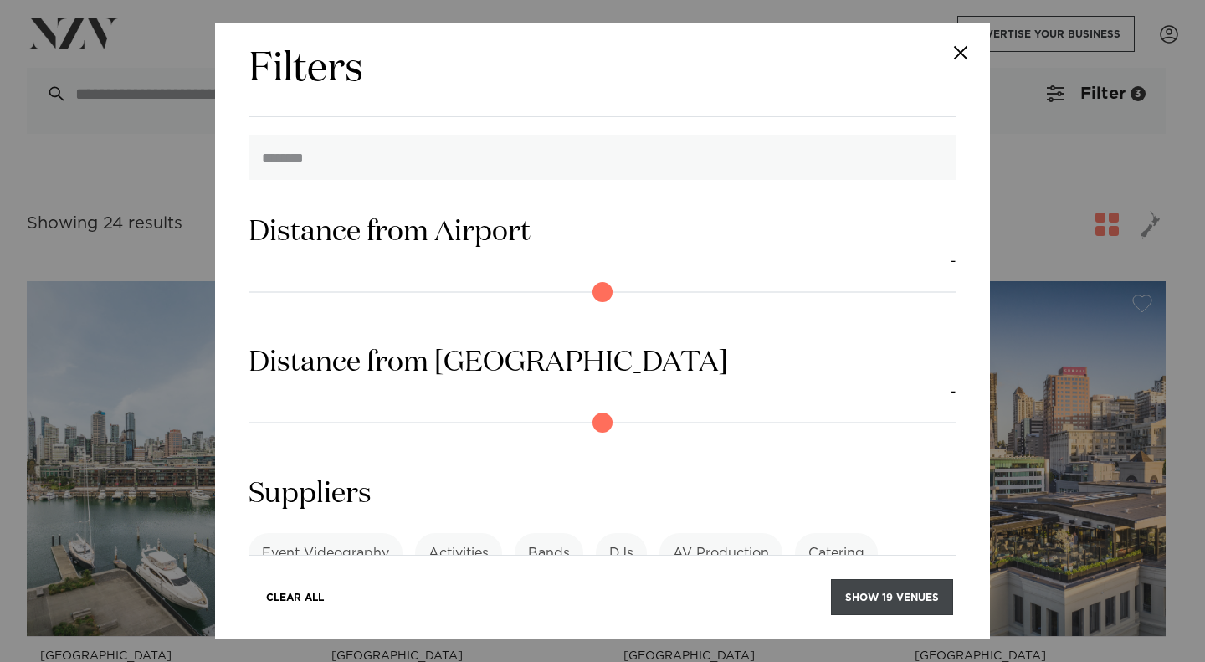
click at [902, 596] on button "Show 19 venues" at bounding box center [892, 597] width 122 height 36
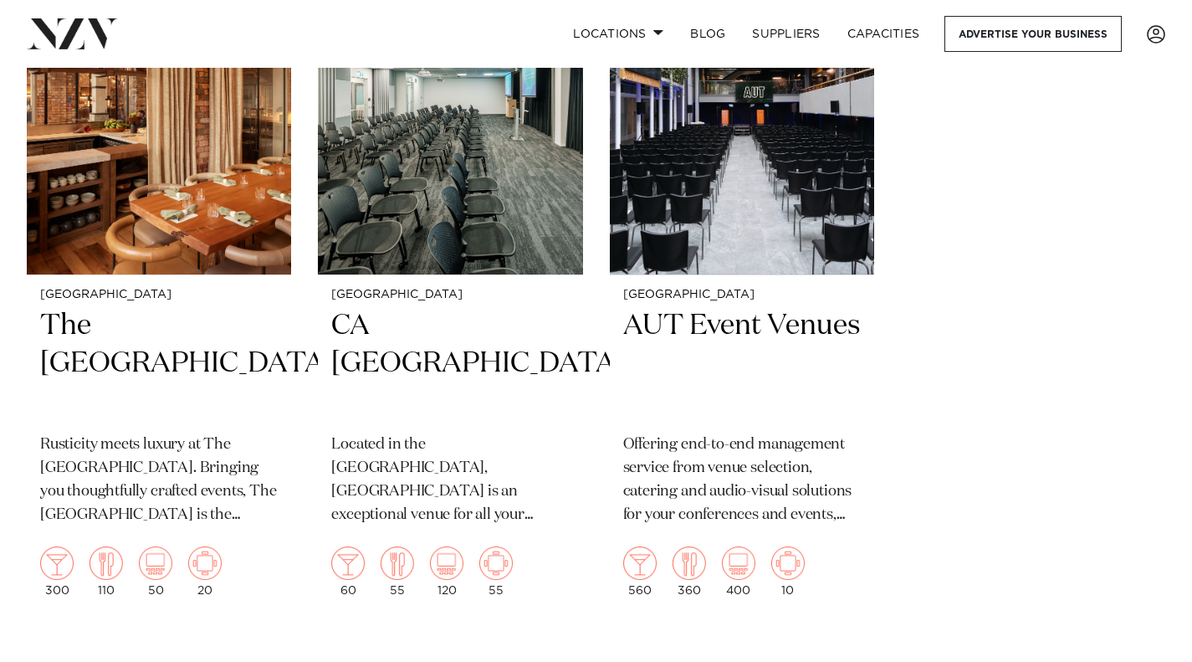
scroll to position [3431, 0]
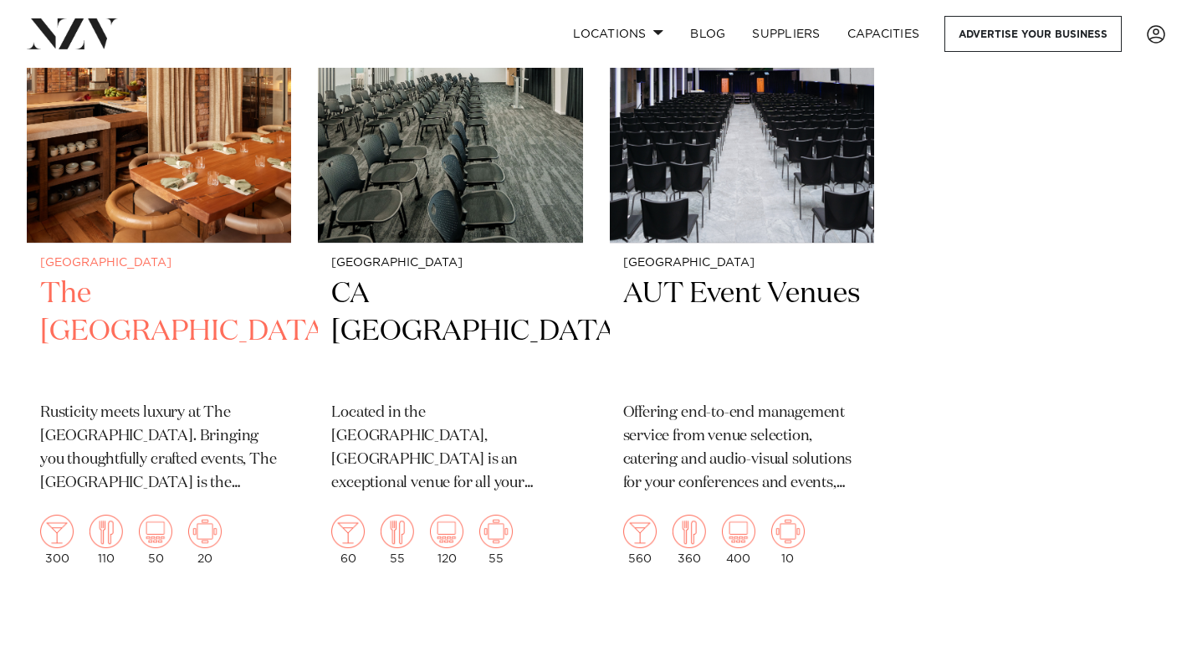
click at [124, 323] on h2 "The [GEOGRAPHIC_DATA]" at bounding box center [159, 331] width 238 height 113
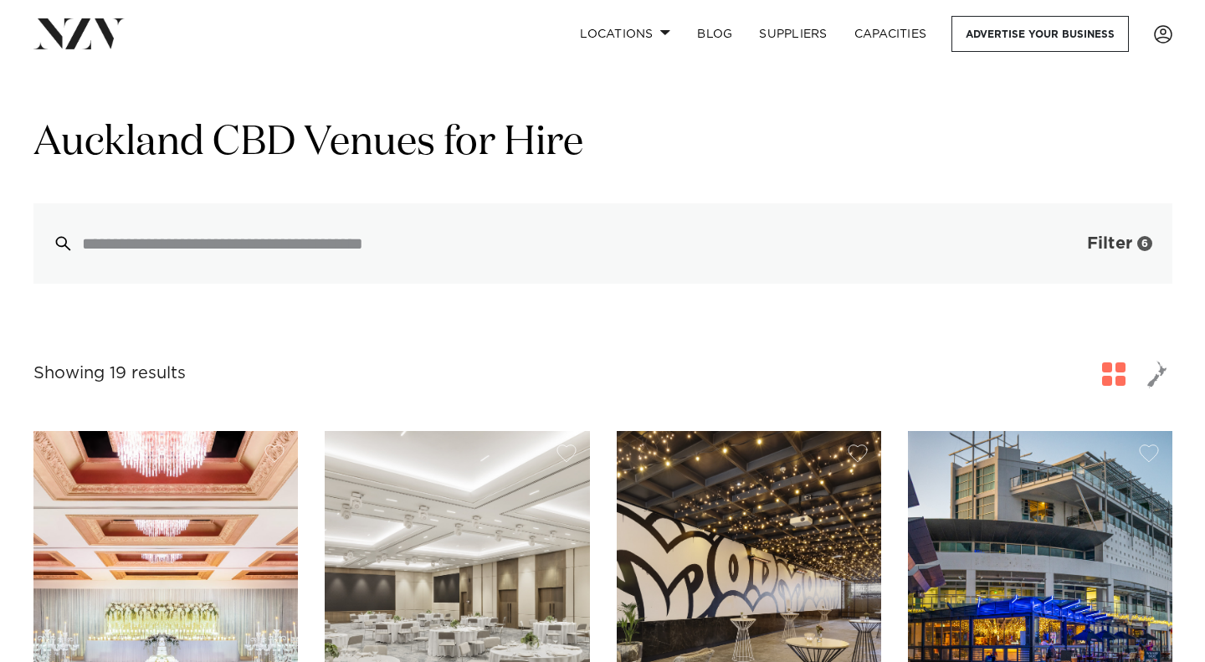
scroll to position [0, 0]
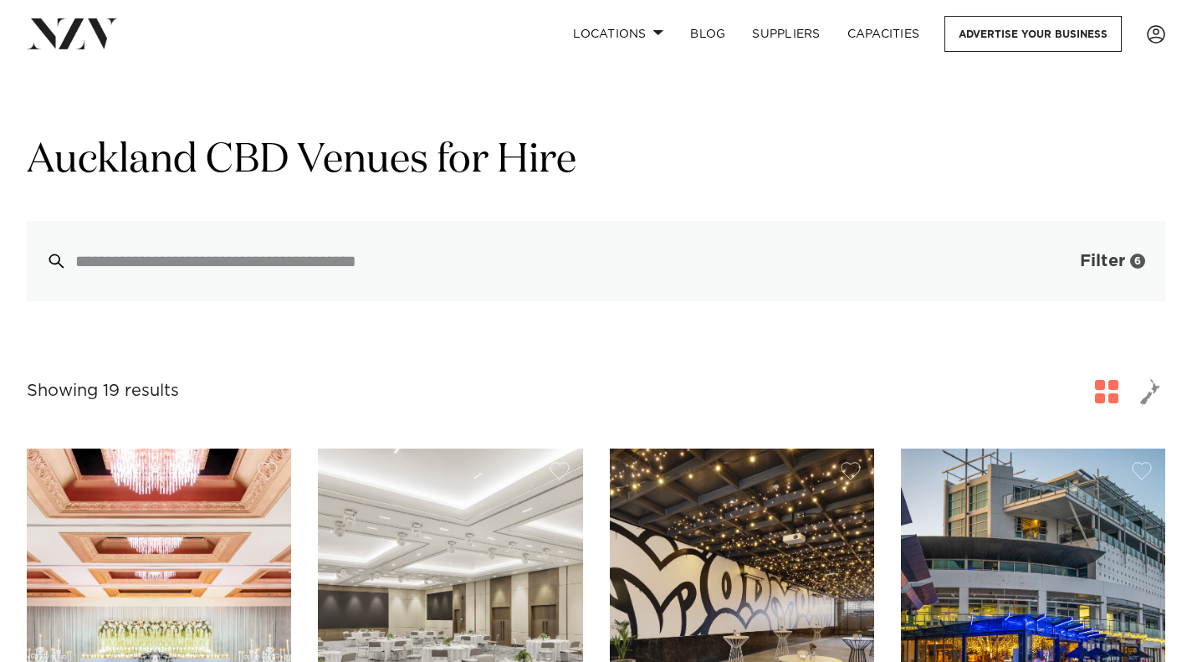
click at [1095, 261] on span "Filter" at bounding box center [1102, 261] width 45 height 17
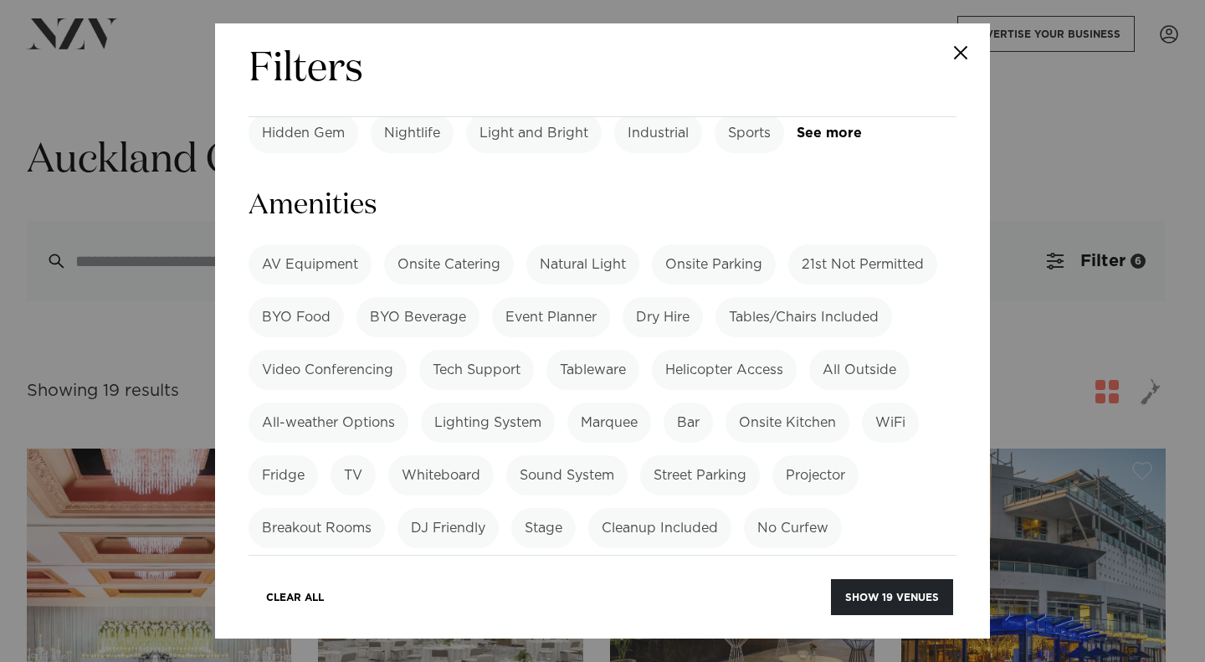
scroll to position [1247, 0]
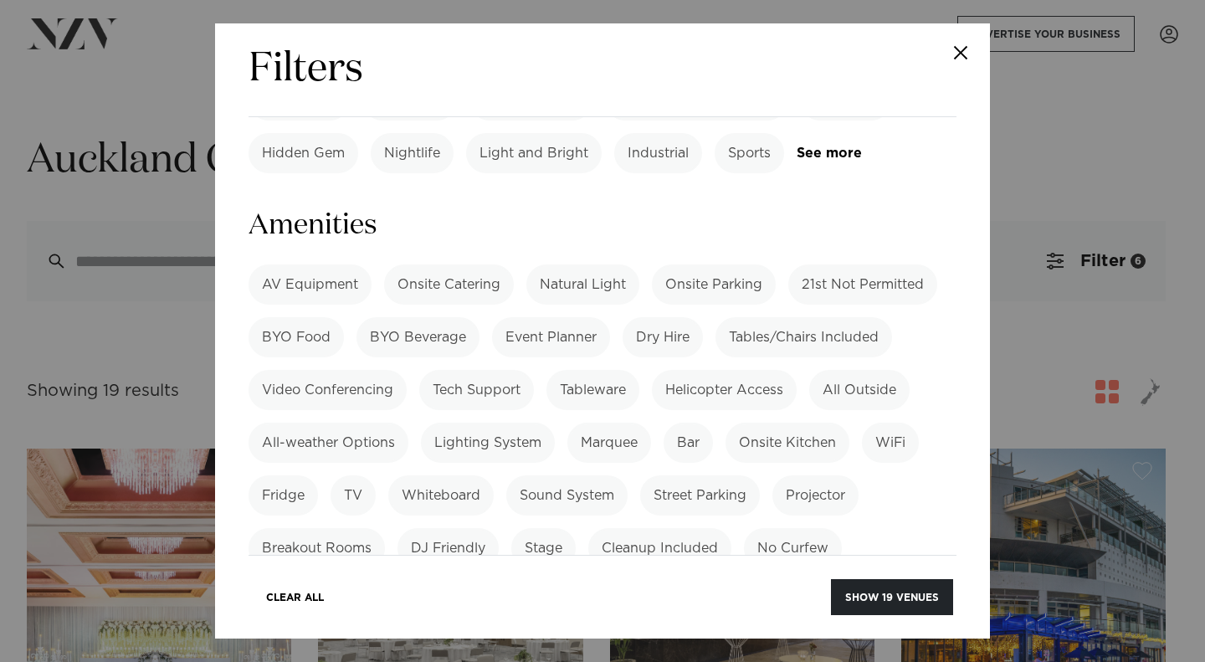
click at [799, 317] on label "Tables/Chairs Included" at bounding box center [803, 337] width 177 height 40
click at [892, 423] on label "WiFi" at bounding box center [890, 443] width 57 height 40
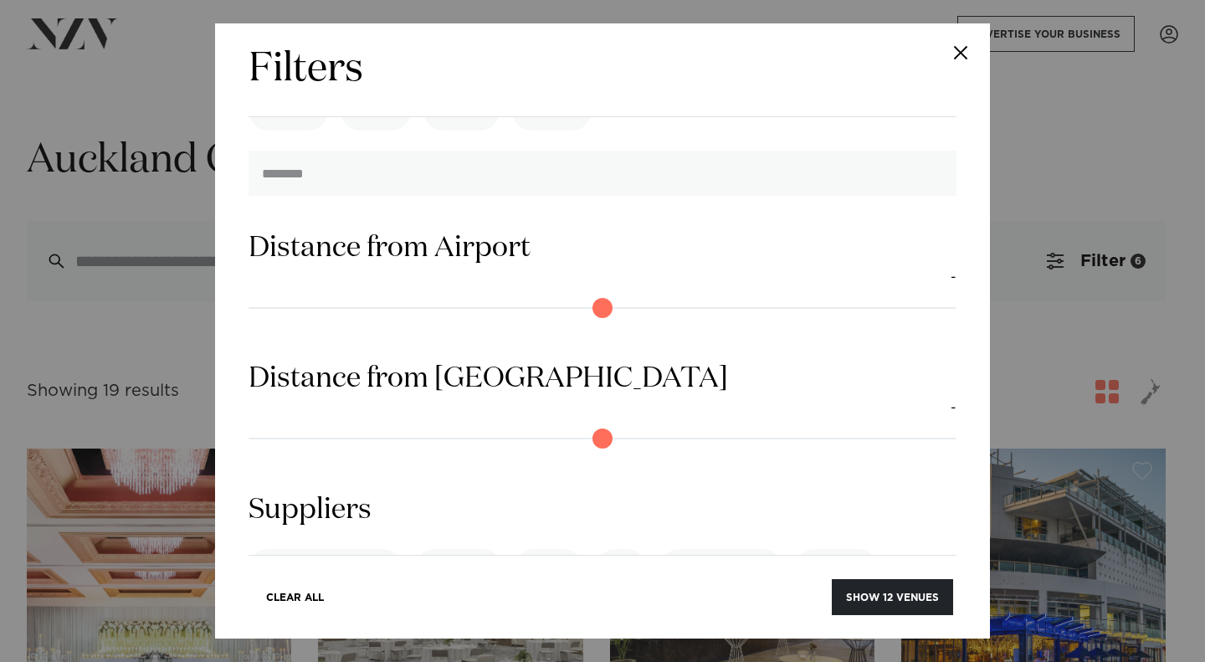
scroll to position [1990, 0]
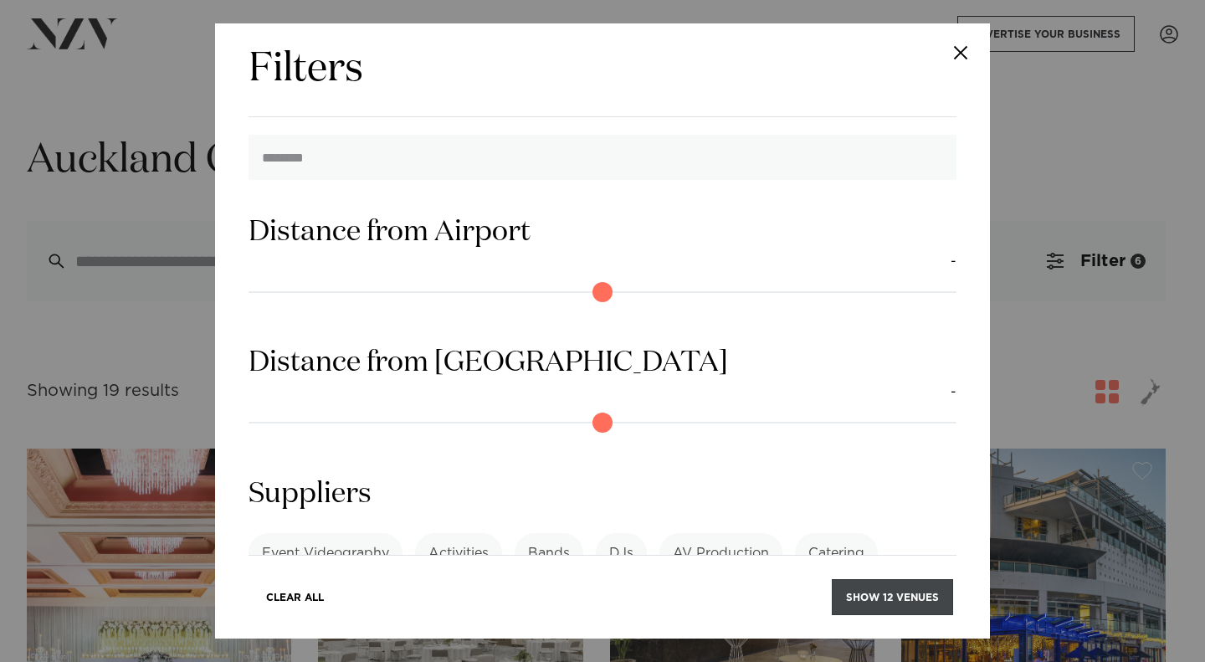
click at [899, 597] on button "Show 12 venues" at bounding box center [892, 597] width 121 height 36
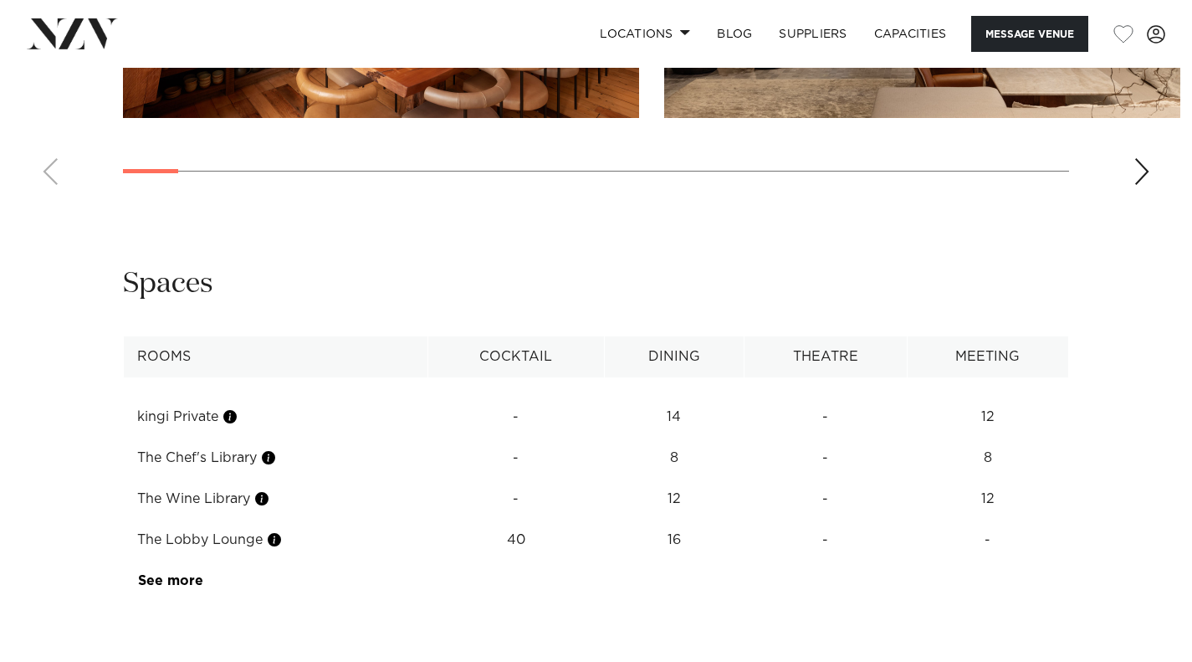
scroll to position [3096, 0]
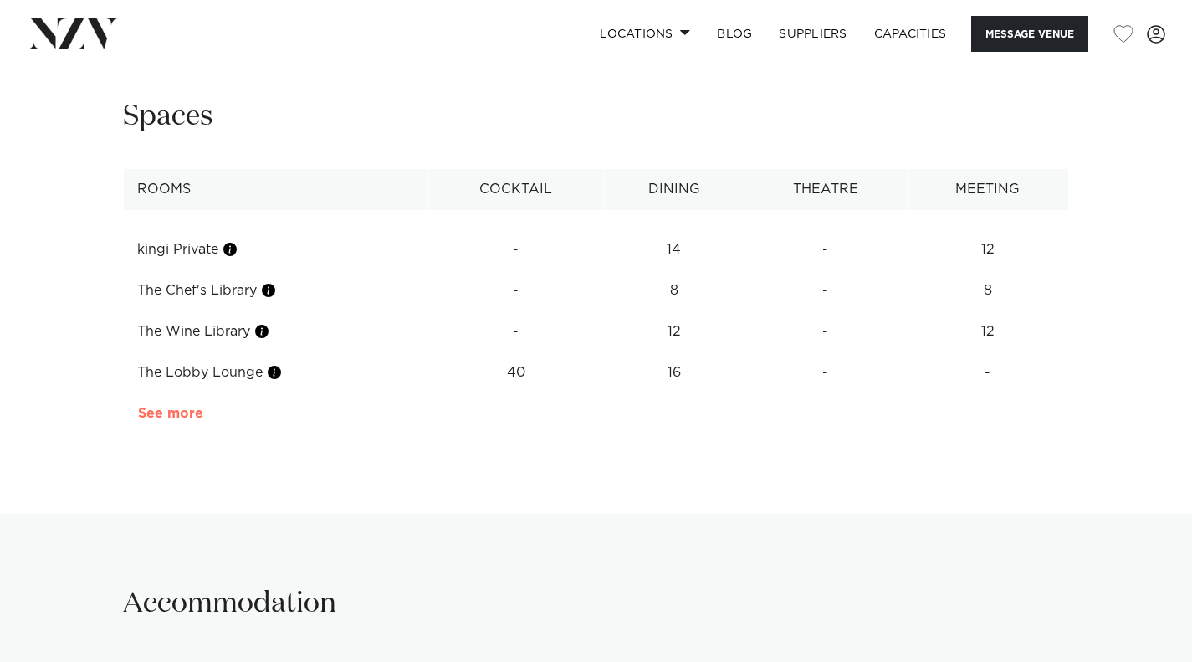
click at [173, 407] on link "See more" at bounding box center [203, 413] width 131 height 13
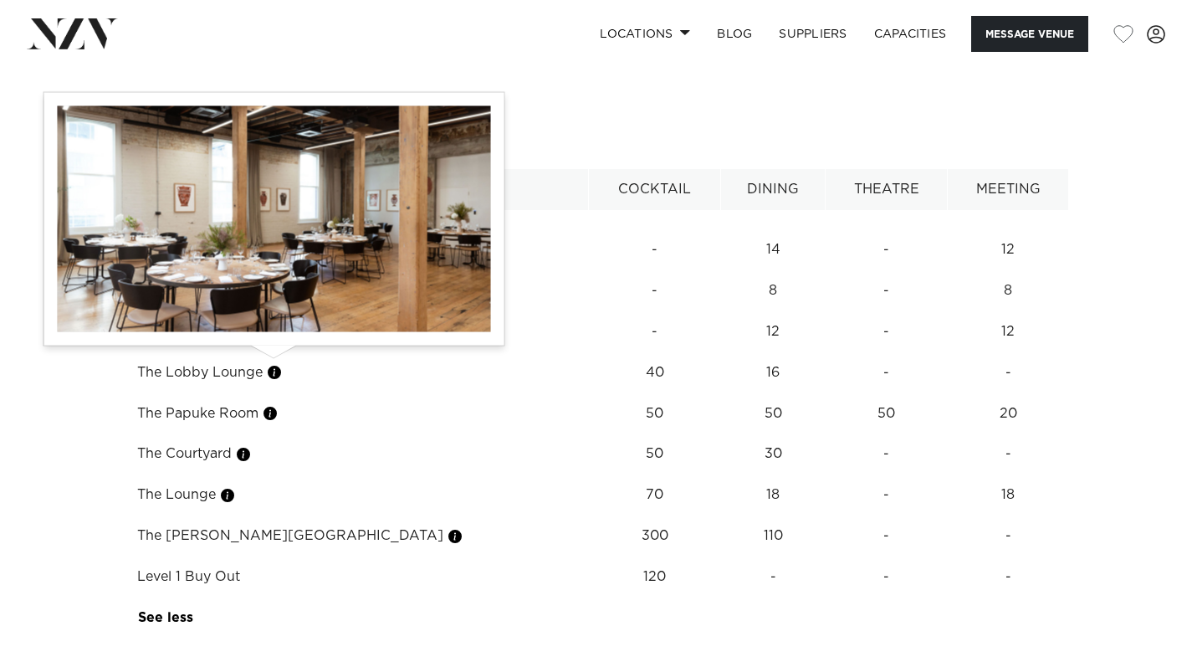
click at [279, 405] on button "button" at bounding box center [270, 413] width 17 height 17
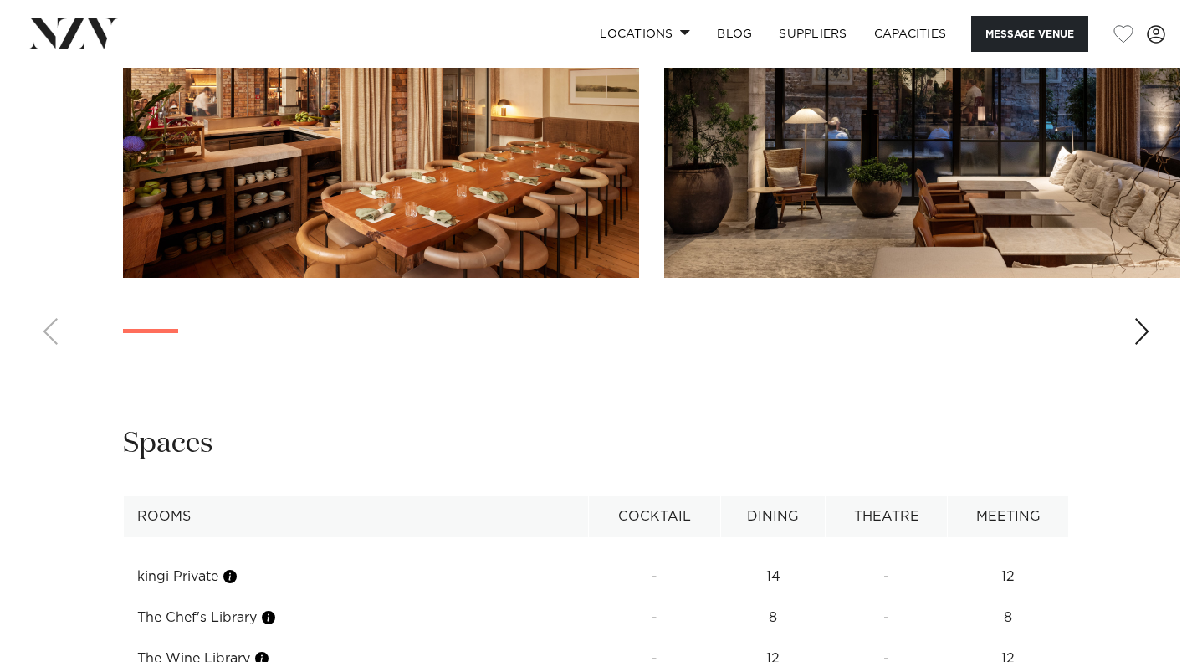
scroll to position [2761, 0]
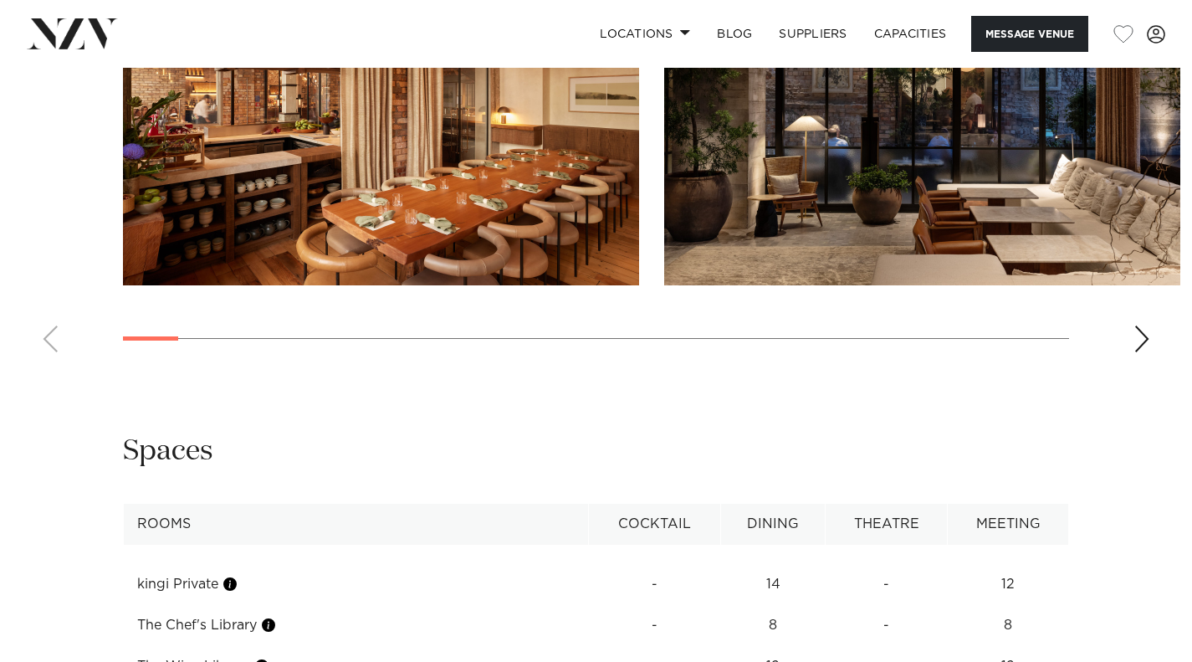
click at [1137, 325] on div "Next slide" at bounding box center [1142, 338] width 17 height 27
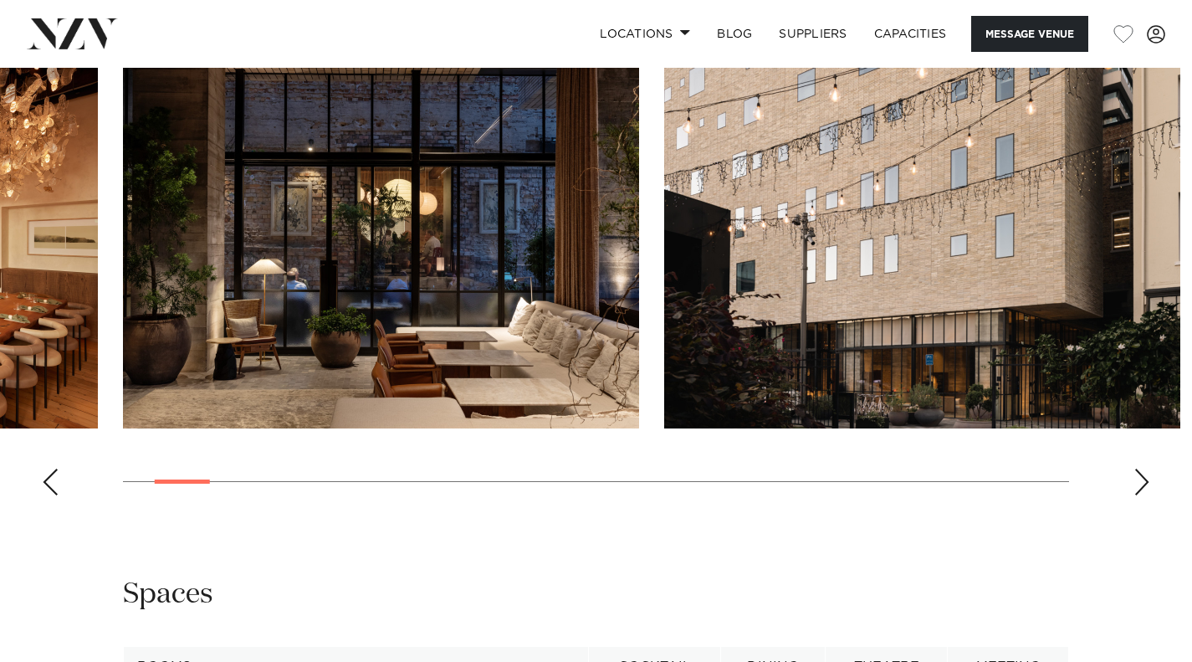
scroll to position [2594, 0]
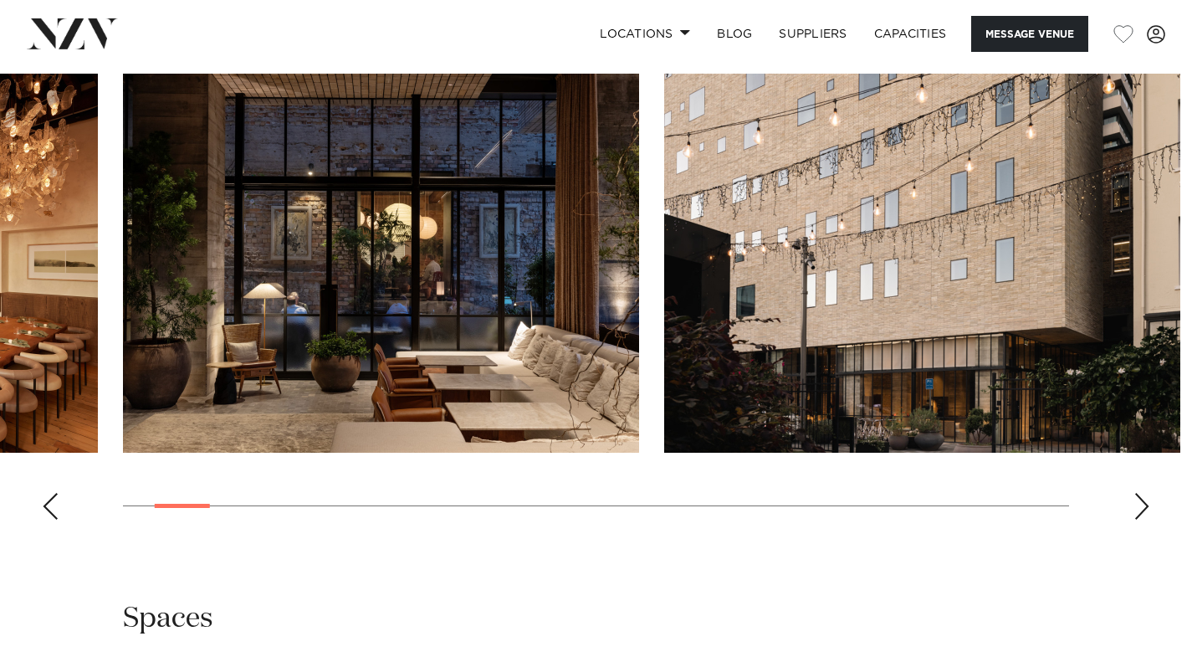
click at [1145, 493] on div "Next slide" at bounding box center [1142, 506] width 17 height 27
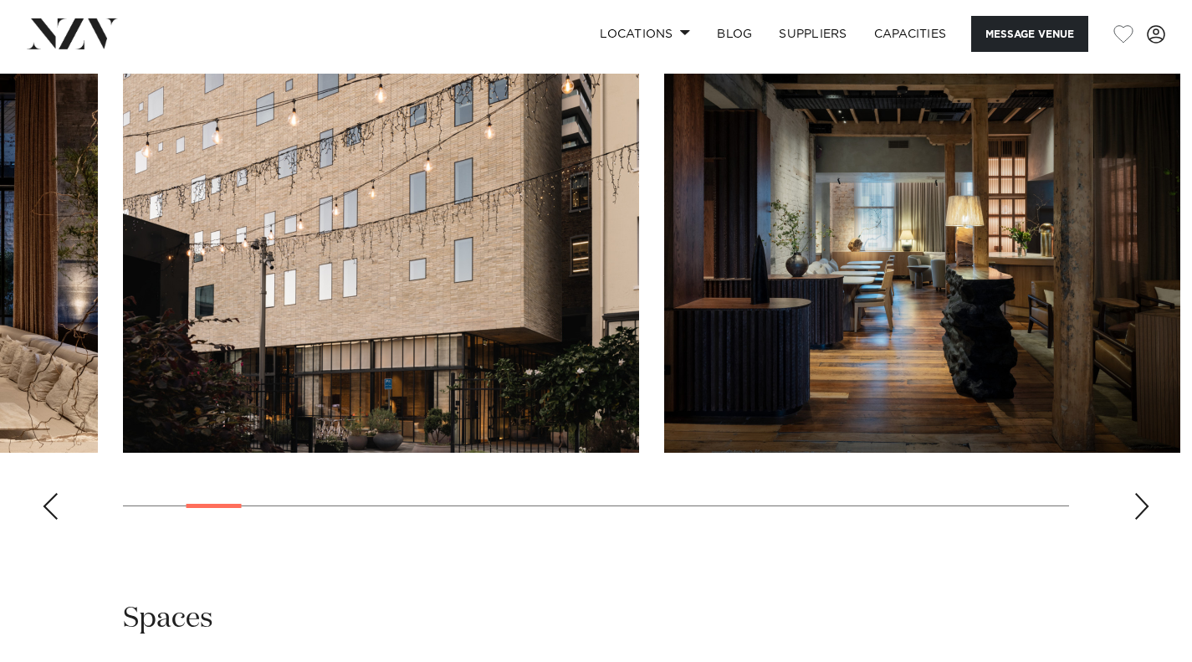
click at [1141, 493] on div "Next slide" at bounding box center [1142, 506] width 17 height 27
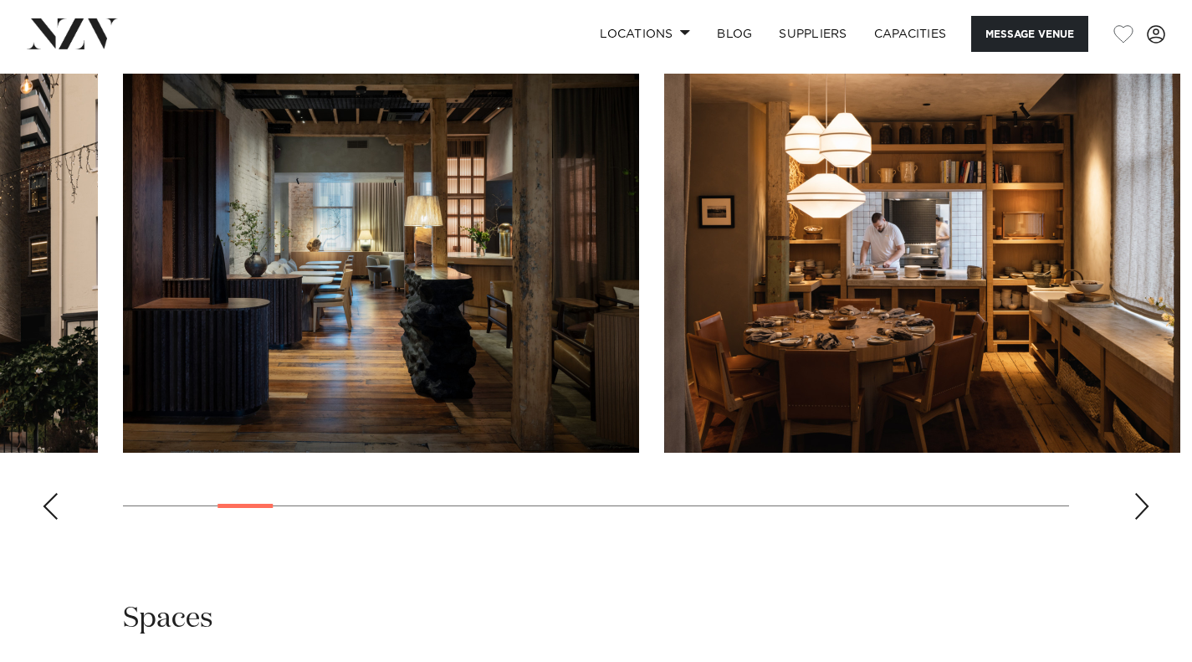
click at [1144, 493] on div "Next slide" at bounding box center [1142, 506] width 17 height 27
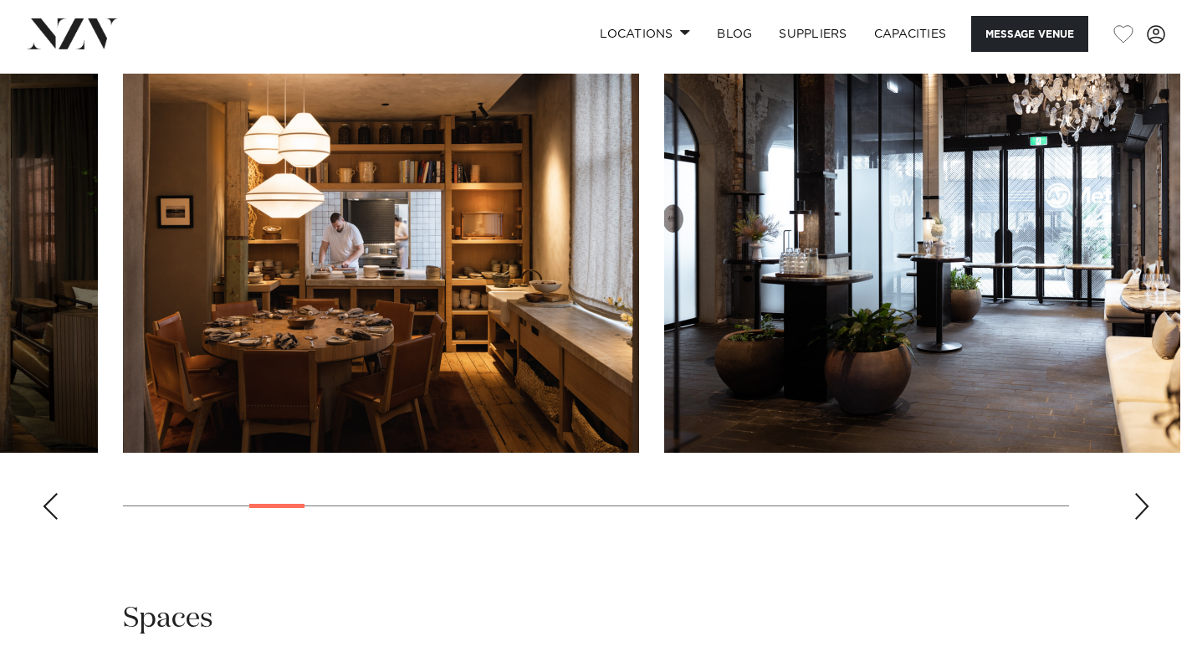
click at [1144, 493] on div "Next slide" at bounding box center [1142, 506] width 17 height 27
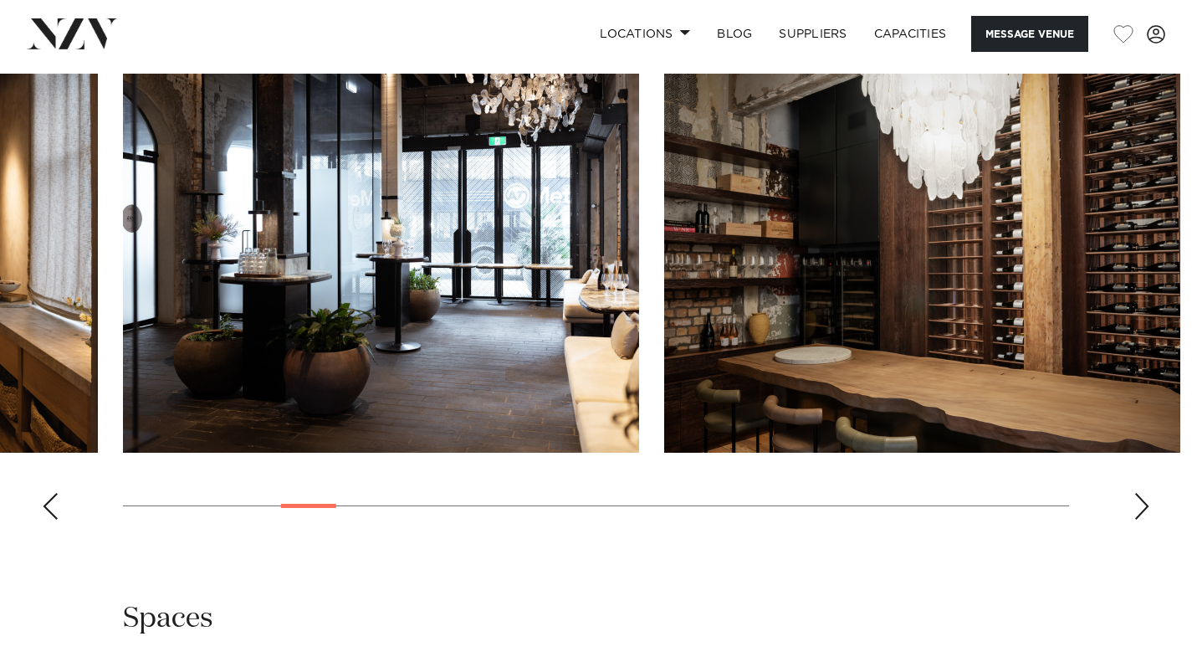
click at [1144, 493] on div "Next slide" at bounding box center [1142, 506] width 17 height 27
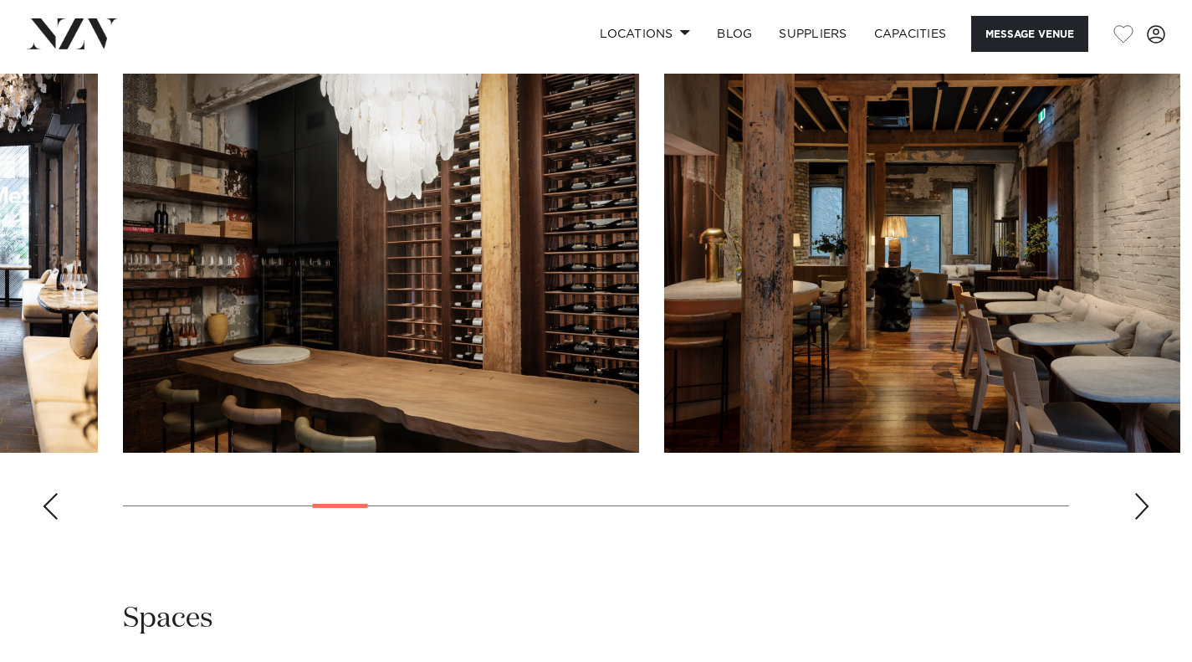
click at [1145, 493] on div "Next slide" at bounding box center [1142, 506] width 17 height 27
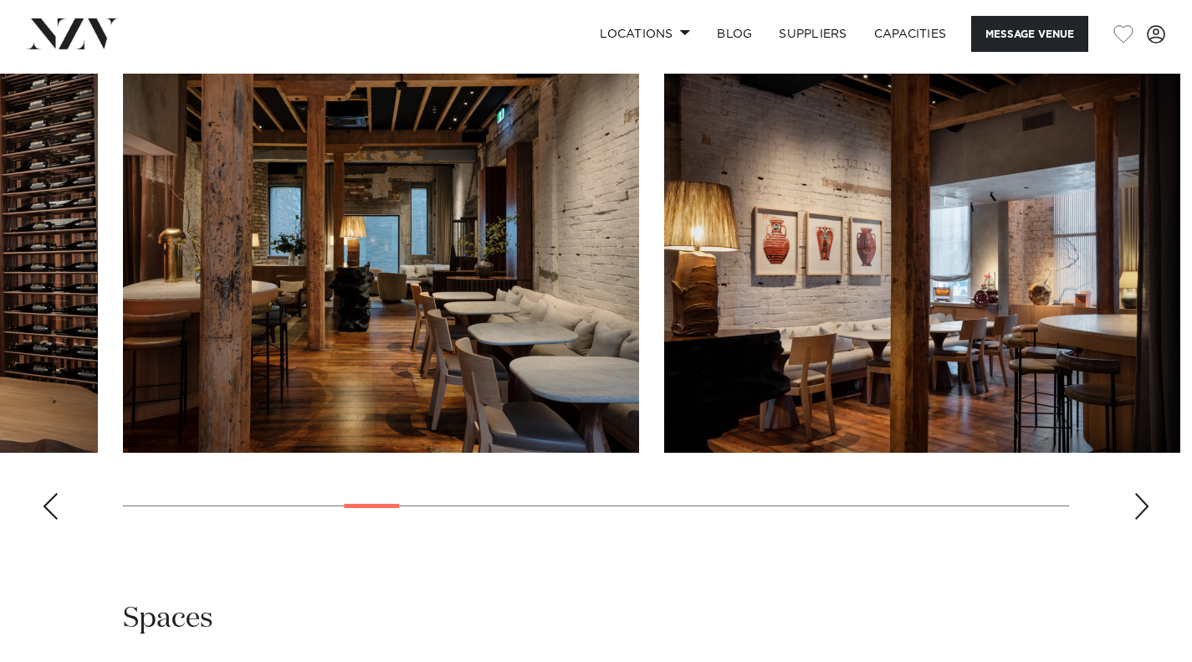
click at [1145, 493] on div "Next slide" at bounding box center [1142, 506] width 17 height 27
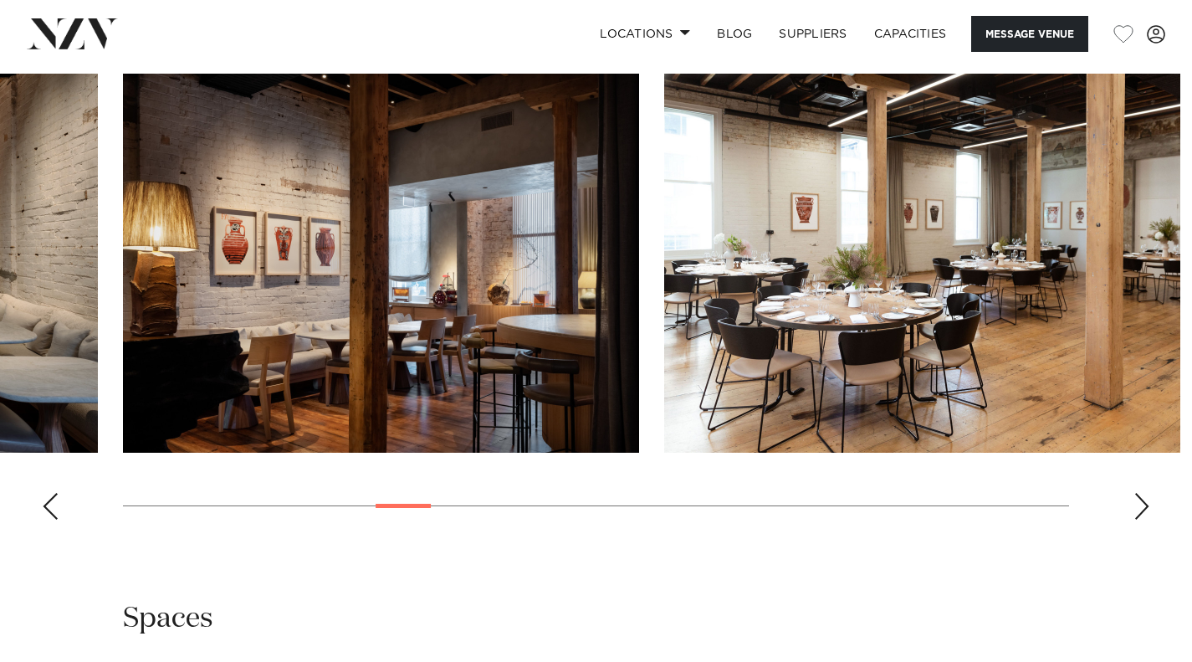
click at [1142, 493] on div "Next slide" at bounding box center [1142, 506] width 17 height 27
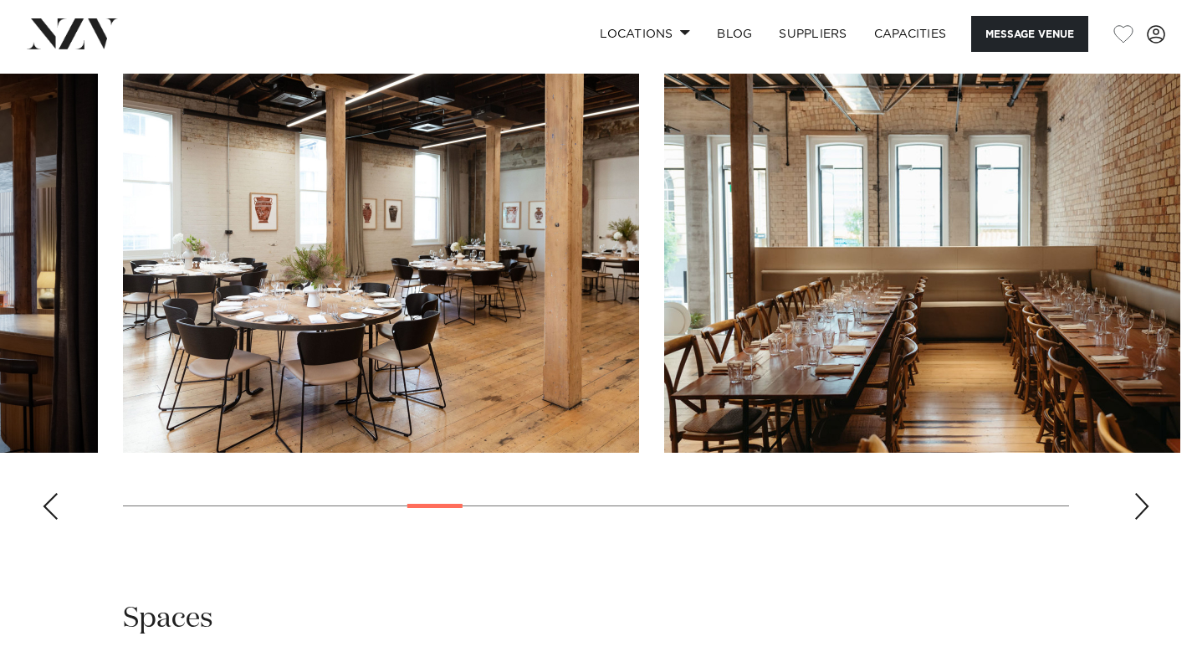
click at [1142, 493] on div "Next slide" at bounding box center [1142, 506] width 17 height 27
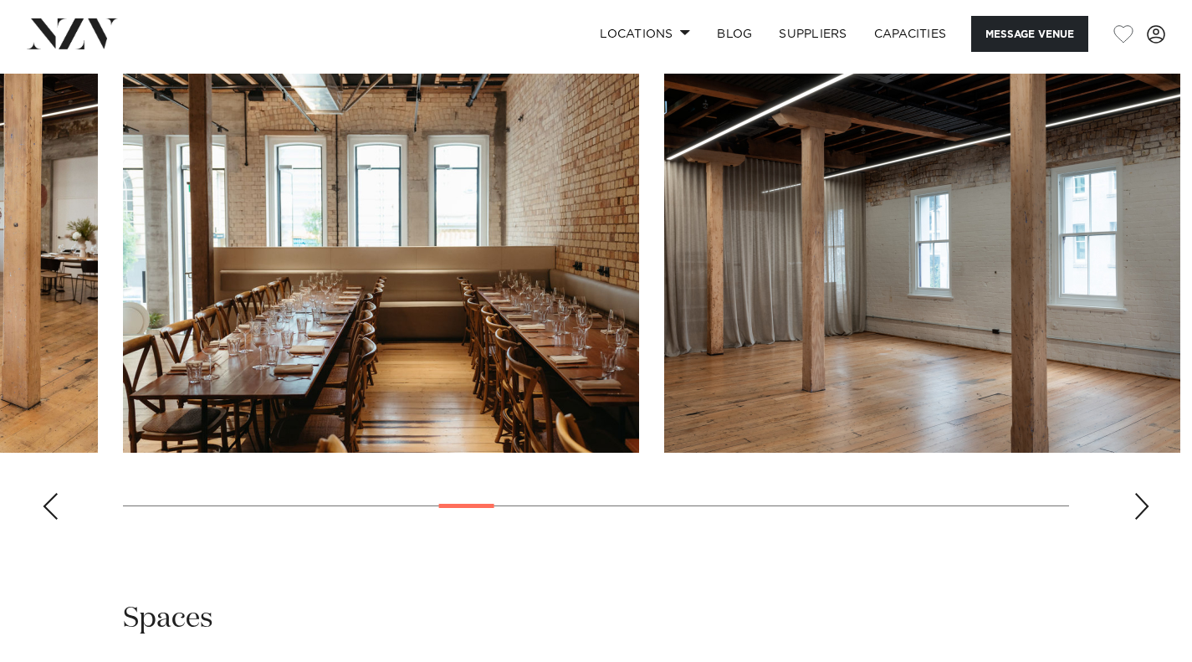
click at [1142, 493] on div "Next slide" at bounding box center [1142, 506] width 17 height 27
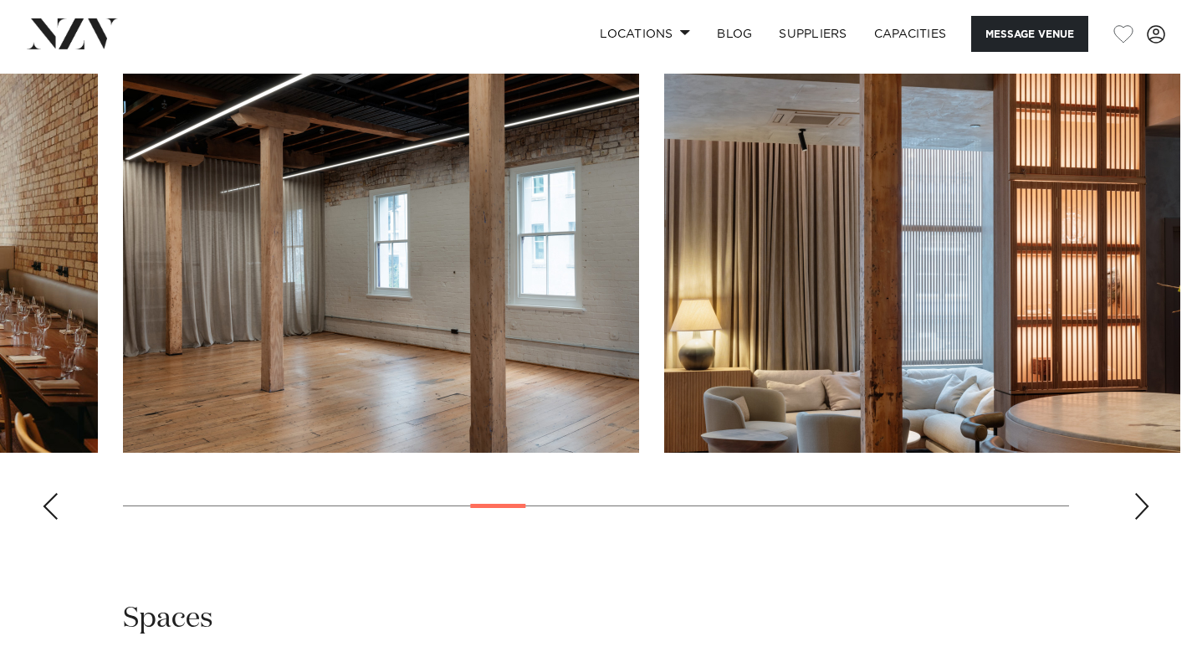
click at [1142, 493] on div "Next slide" at bounding box center [1142, 506] width 17 height 27
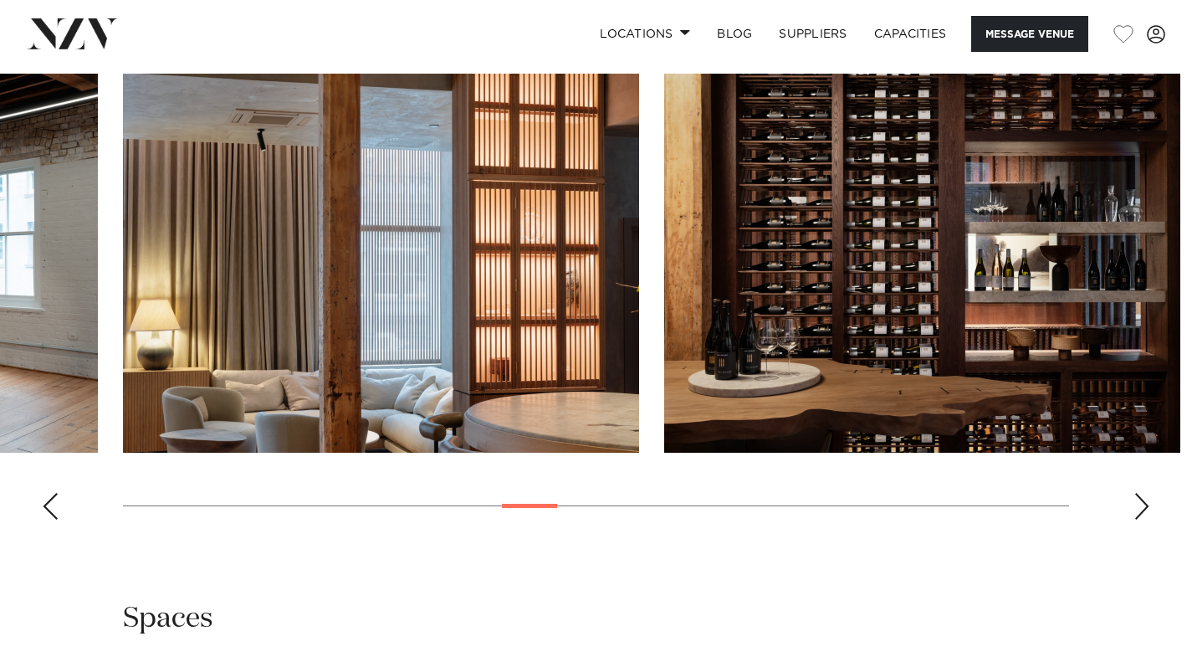
click at [1142, 493] on div "Next slide" at bounding box center [1142, 506] width 17 height 27
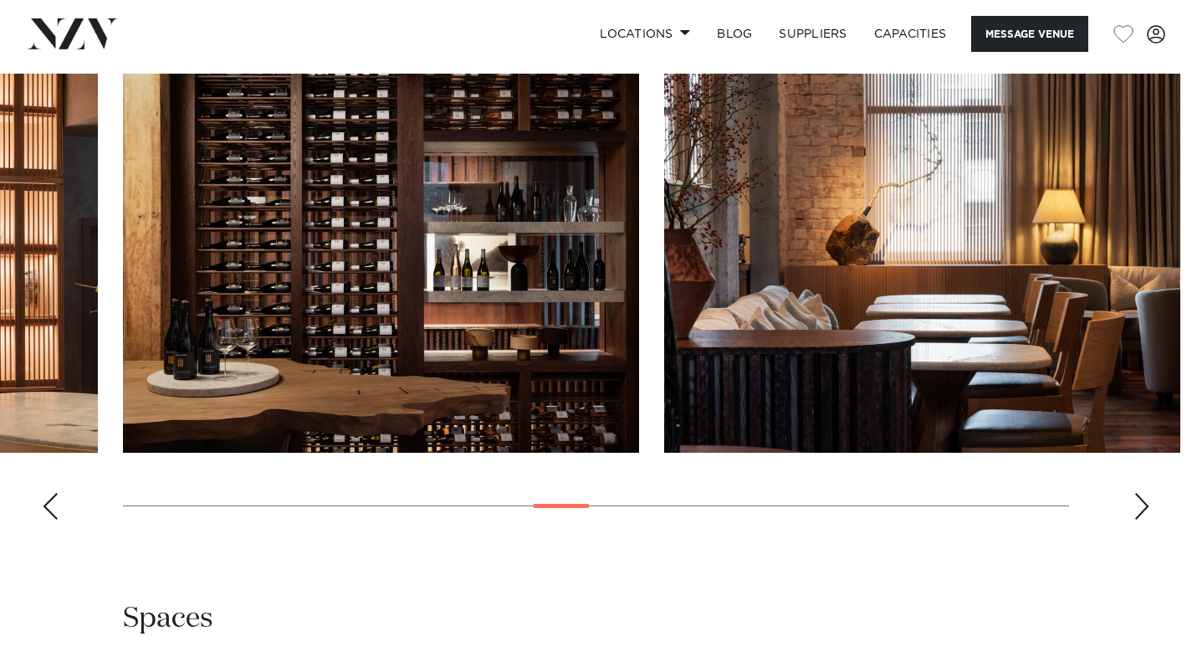
click at [1142, 493] on div "Next slide" at bounding box center [1142, 506] width 17 height 27
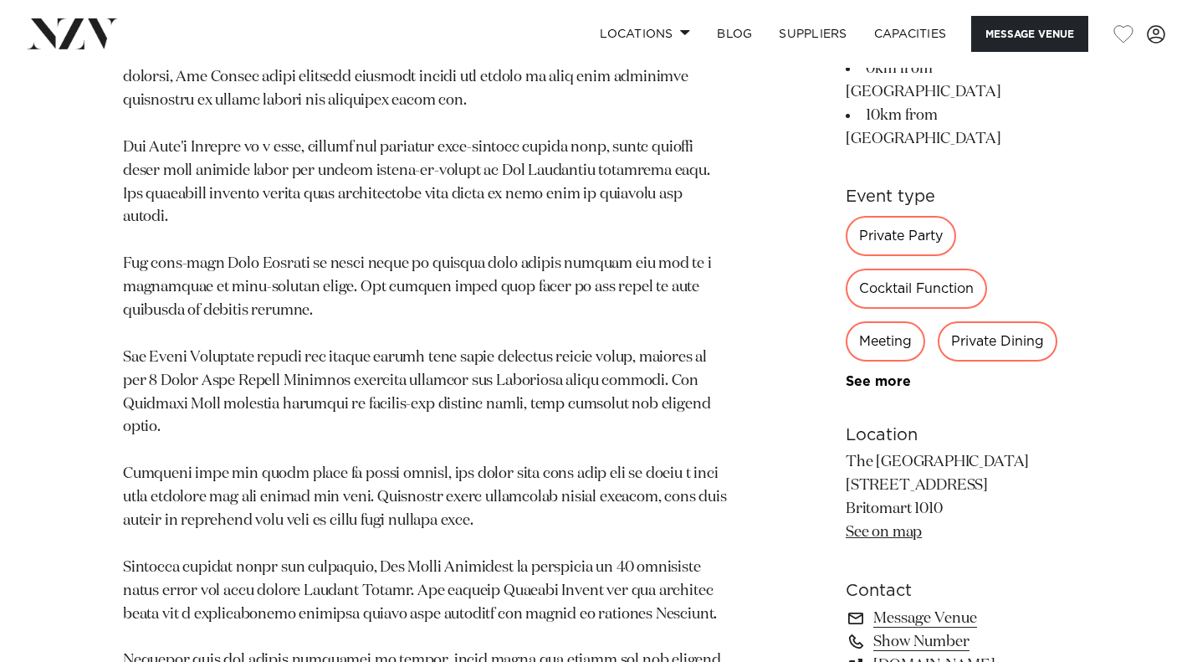
scroll to position [1674, 0]
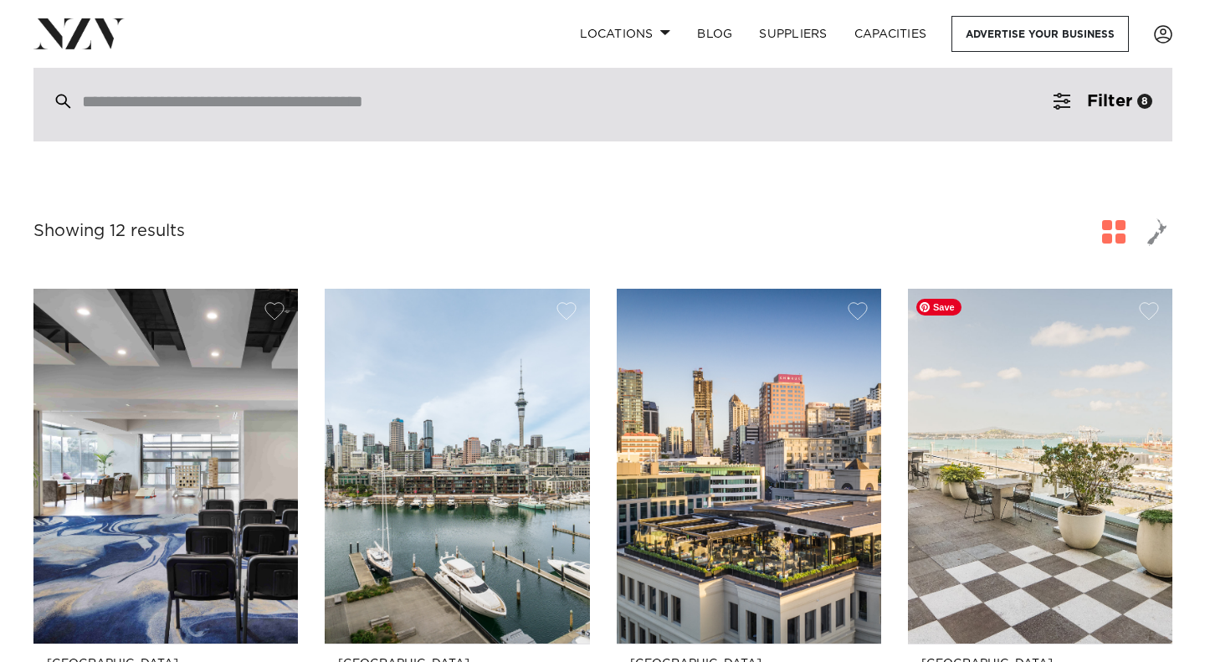
scroll to position [84, 0]
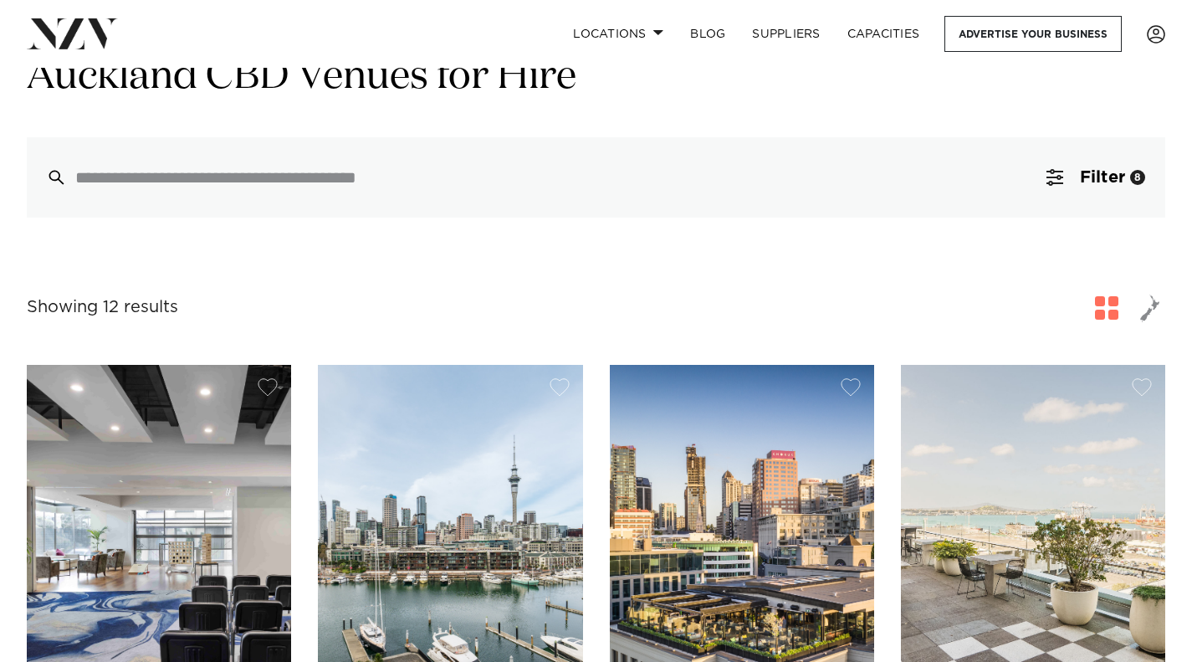
click at [1110, 313] on span "button" at bounding box center [1106, 307] width 23 height 23
click at [1110, 189] on button "Filter 8" at bounding box center [1096, 177] width 139 height 80
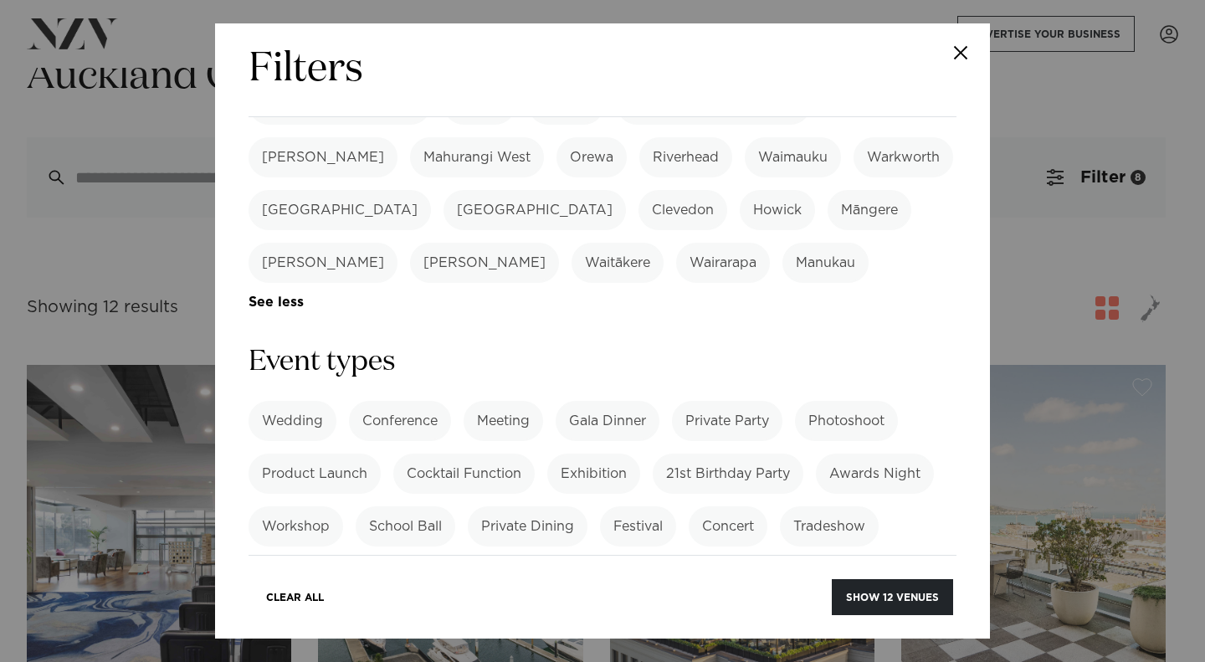
scroll to position [586, 0]
click at [333, 558] on label "Team Building" at bounding box center [309, 578] width 120 height 40
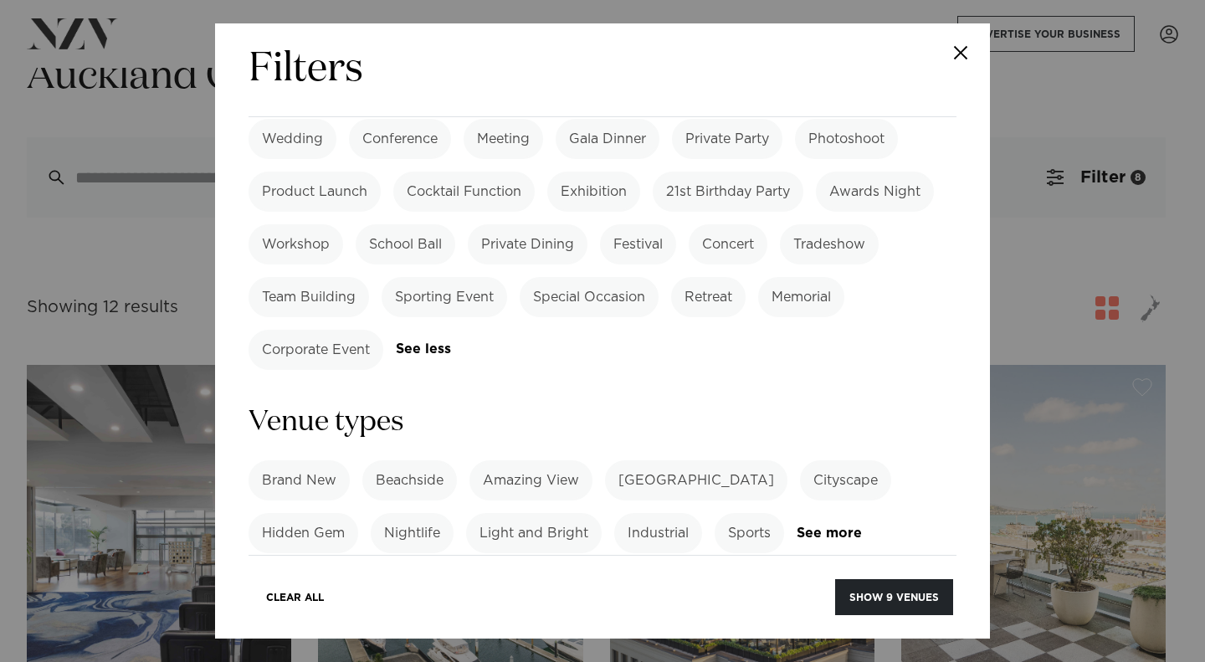
scroll to position [869, 0]
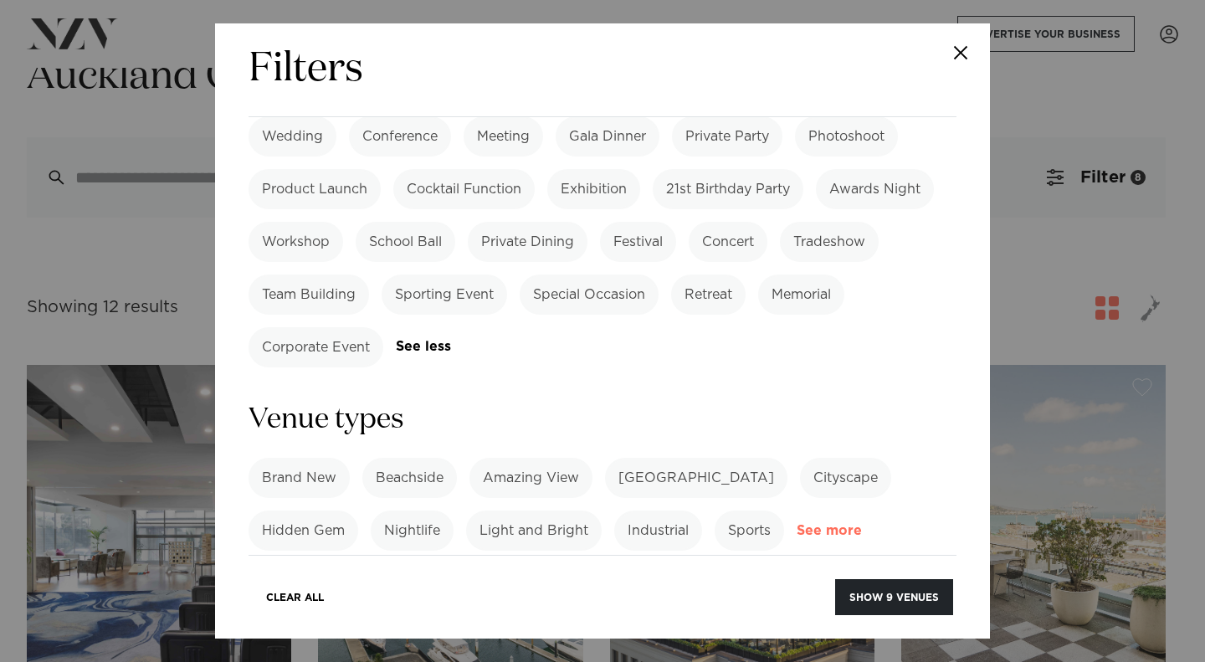
click at [850, 524] on link "See more" at bounding box center [862, 531] width 131 height 14
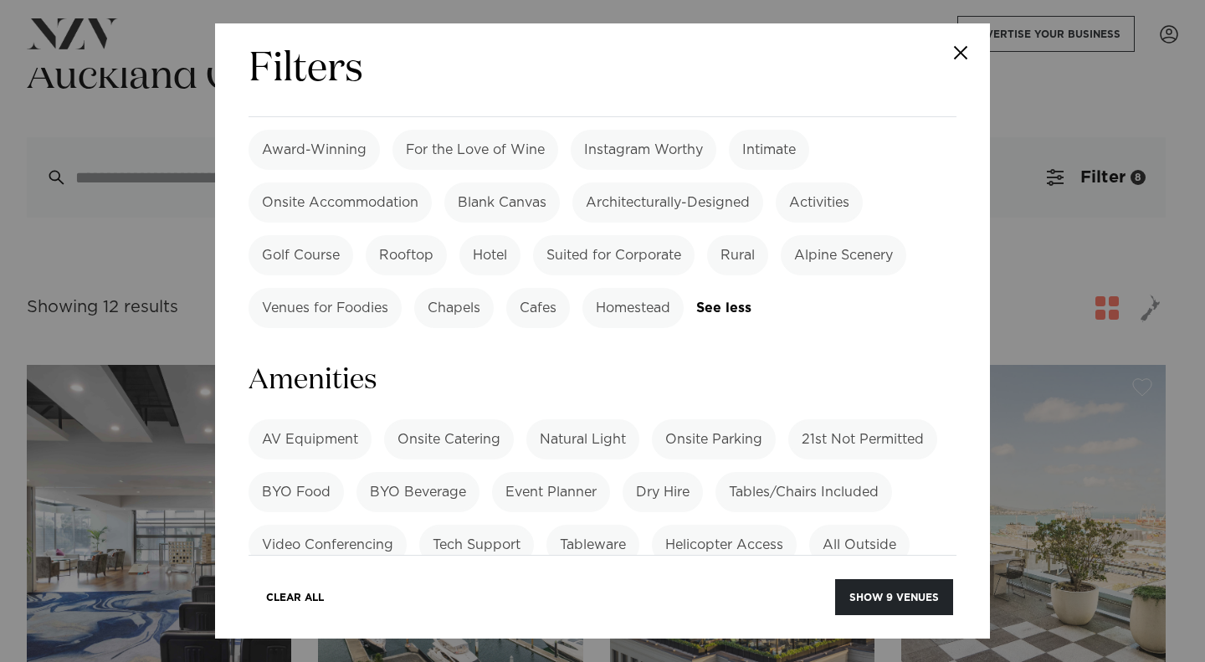
scroll to position [1539, 0]
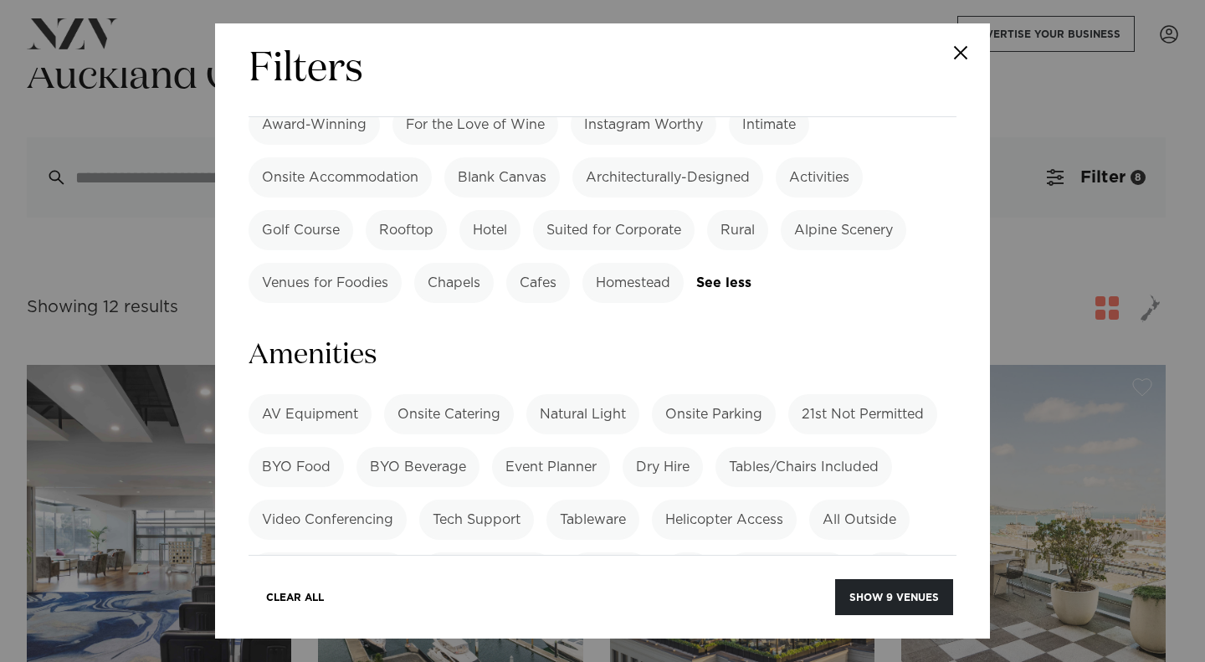
click at [828, 605] on label "Projector" at bounding box center [815, 625] width 86 height 40
click at [323, 394] on label "AV Equipment" at bounding box center [310, 414] width 123 height 40
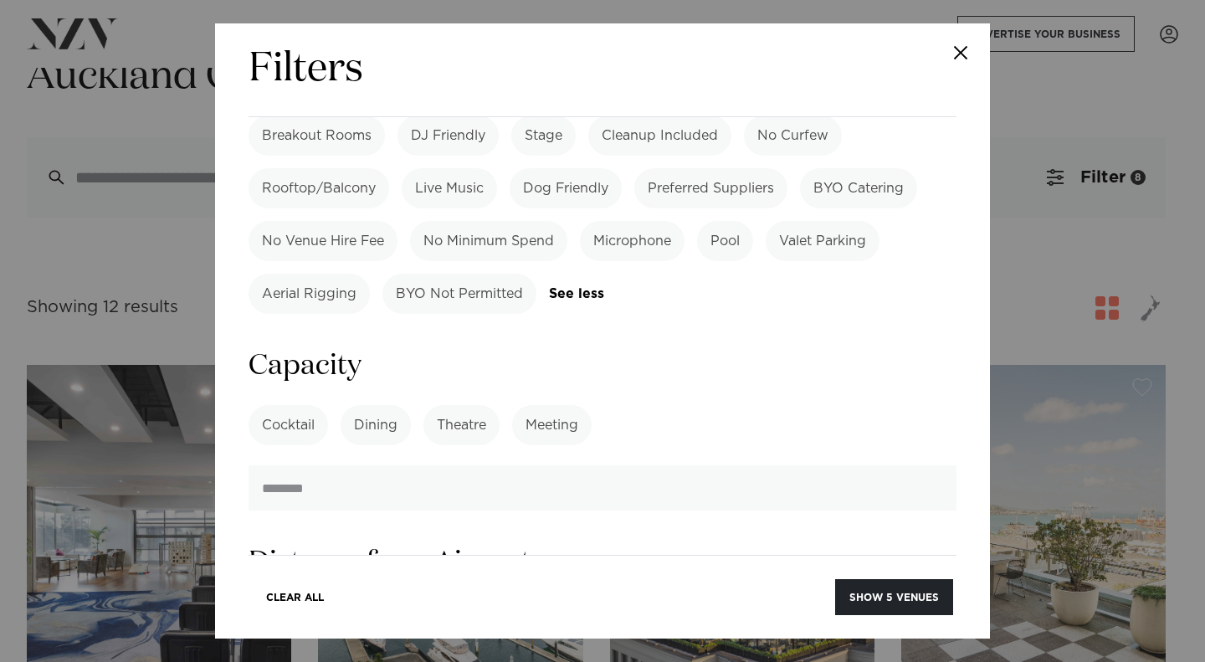
scroll to position [2084, 0]
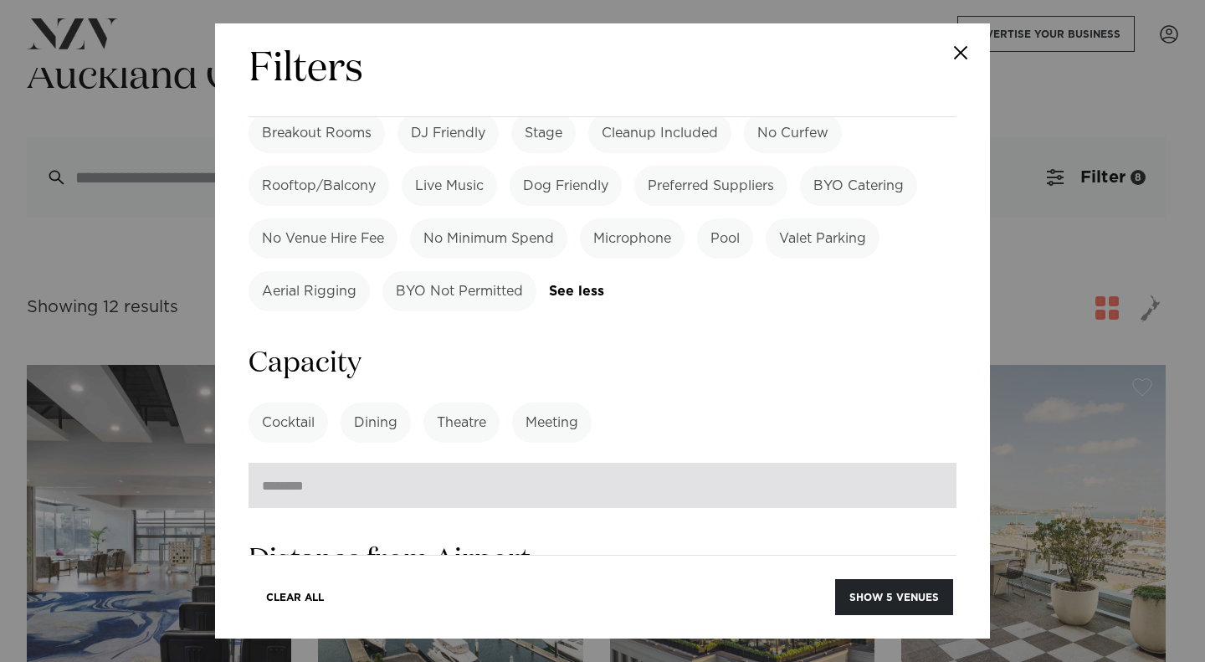
click at [361, 463] on input "number" at bounding box center [603, 485] width 708 height 45
click at [925, 463] on input "*" at bounding box center [603, 485] width 708 height 45
type input "*"
click at [925, 463] on input "*" at bounding box center [603, 485] width 708 height 45
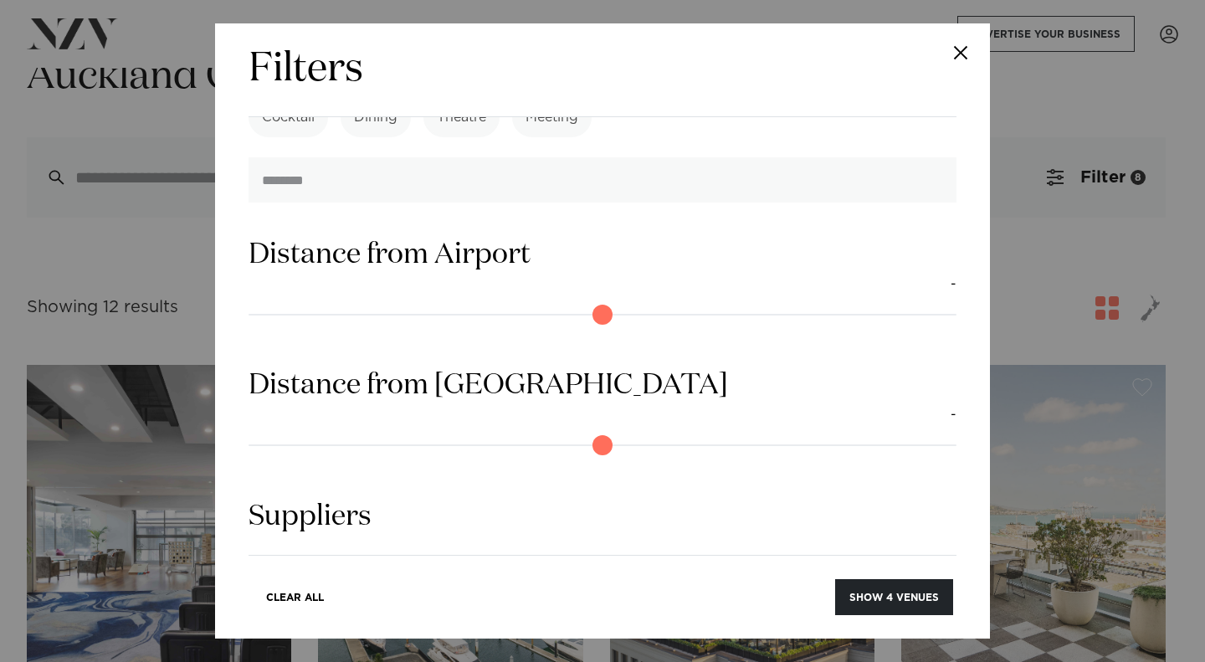
scroll to position [2412, 0]
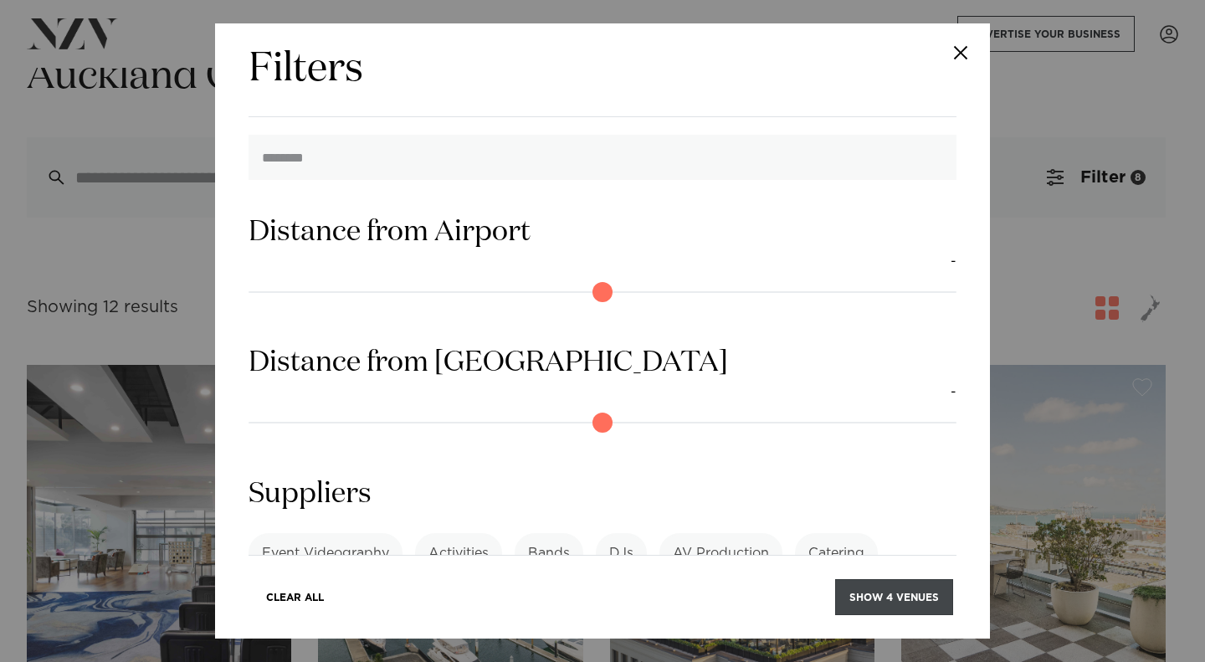
type input "**"
click at [886, 597] on button "Show 4 venues" at bounding box center [894, 597] width 118 height 36
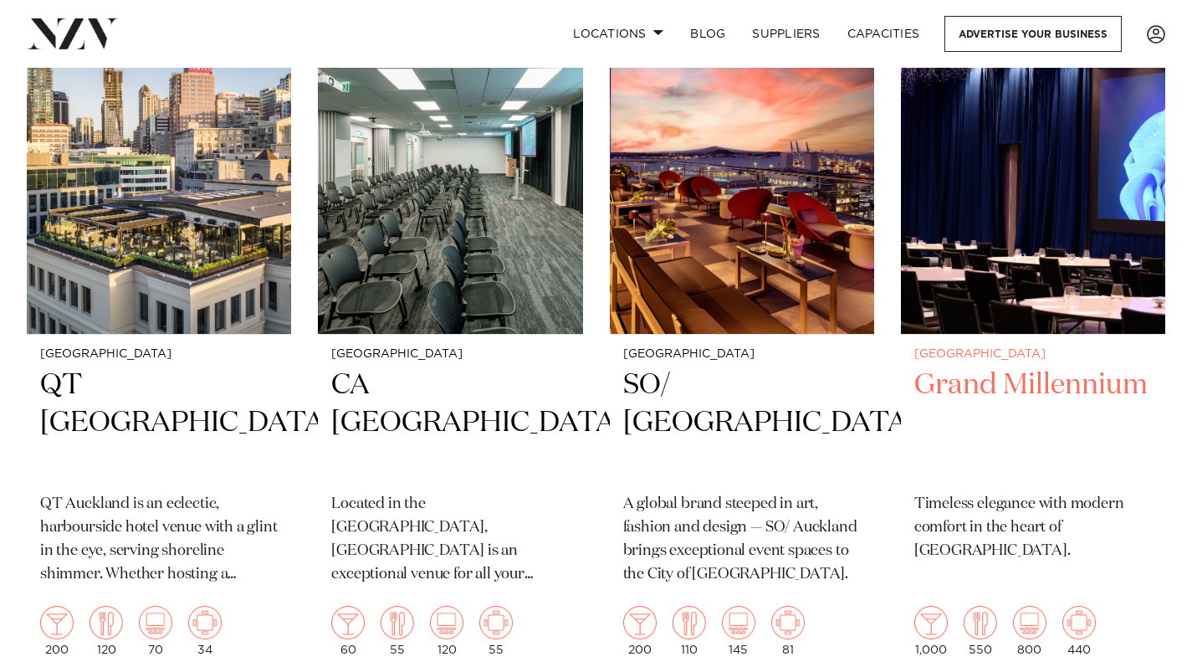
scroll to position [502, 0]
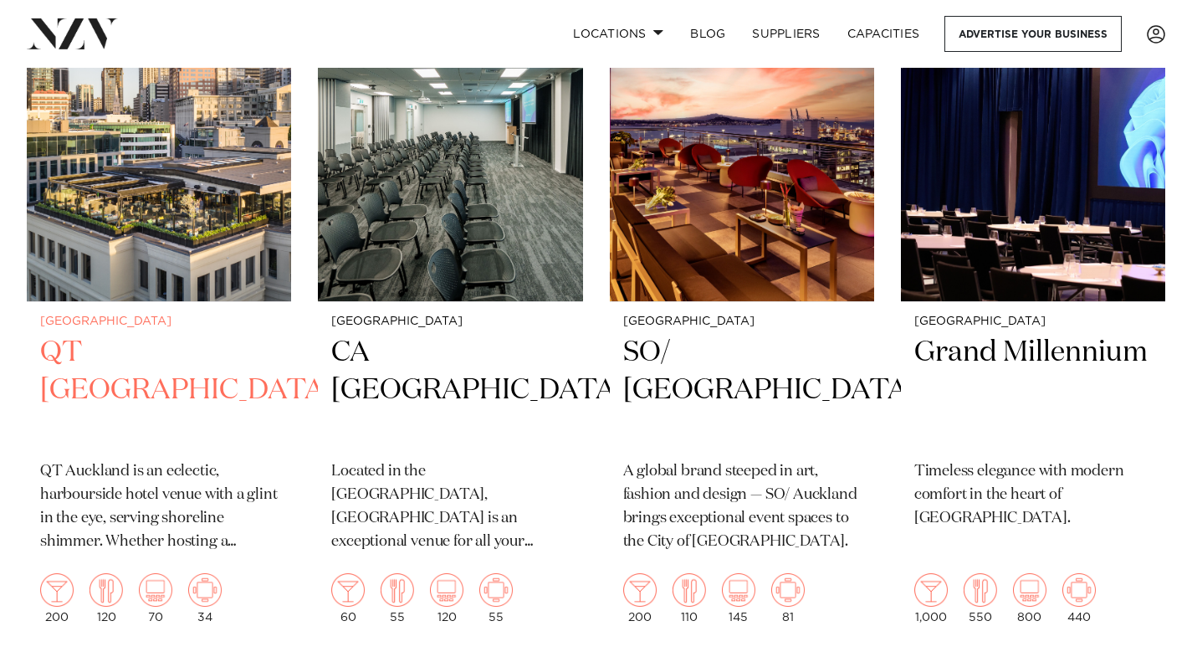
click at [136, 353] on h2 "QT [GEOGRAPHIC_DATA]" at bounding box center [159, 390] width 238 height 113
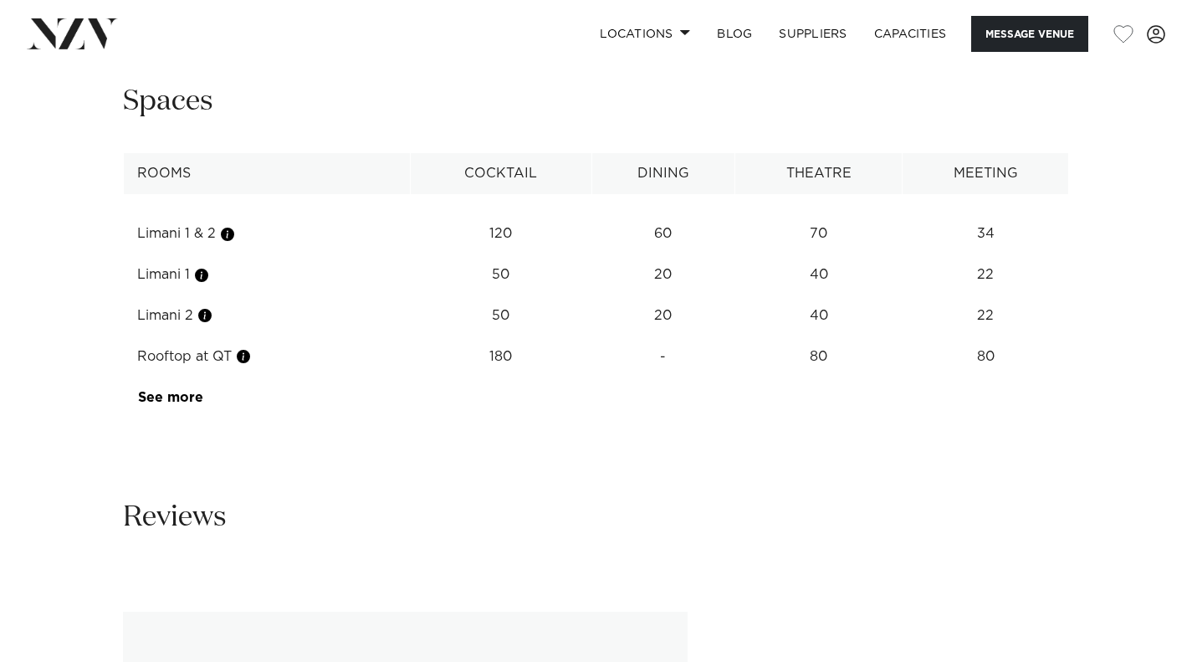
scroll to position [2845, 0]
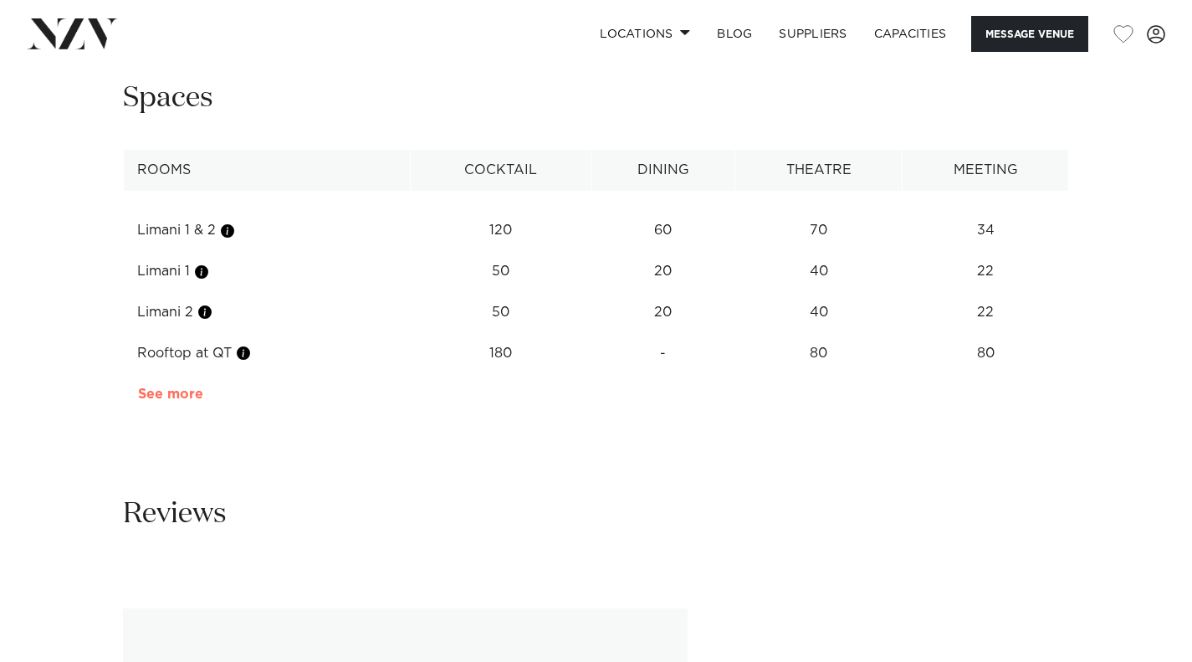
click at [182, 387] on link "See more" at bounding box center [203, 393] width 131 height 13
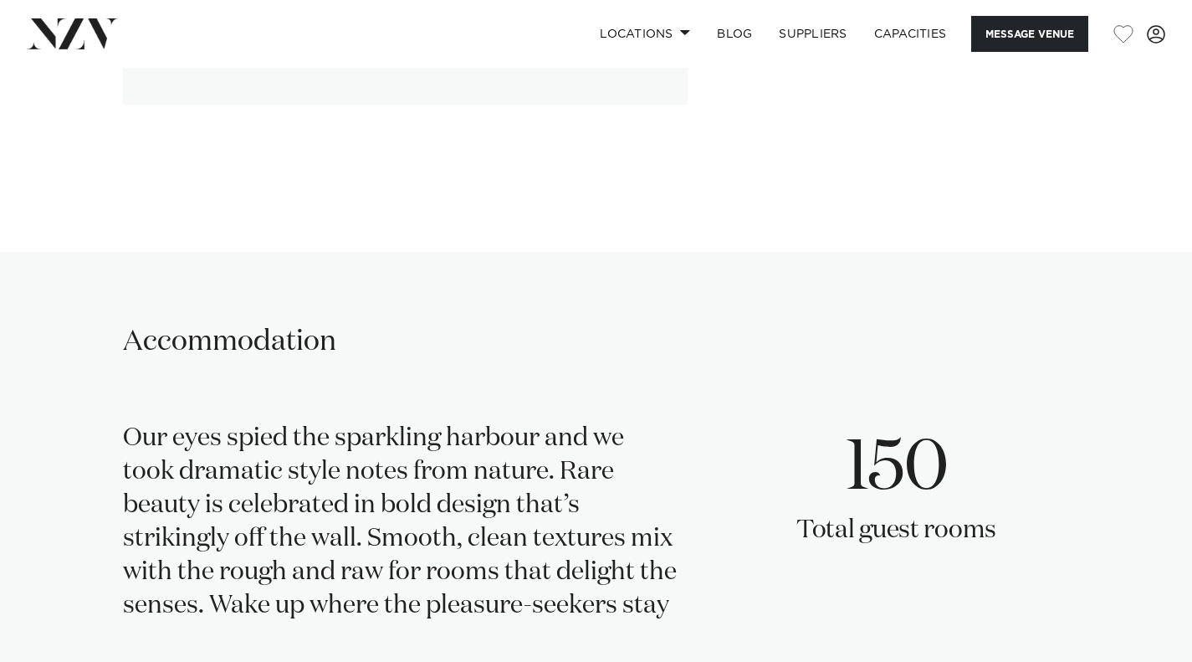
scroll to position [3514, 0]
